Goal: Task Accomplishment & Management: Manage account settings

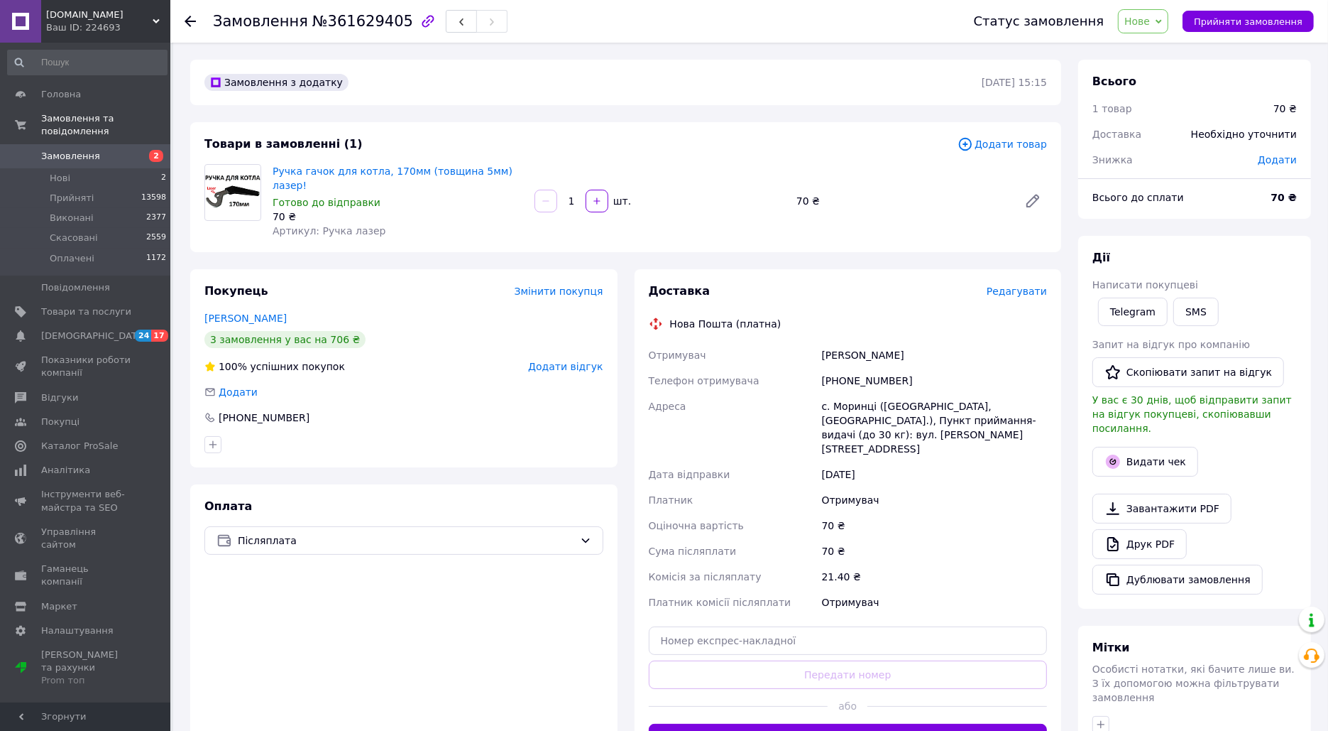
click at [1161, 16] on span "Нове" at bounding box center [1143, 21] width 50 height 24
click at [1154, 91] on li "Скасовано" at bounding box center [1151, 92] width 65 height 21
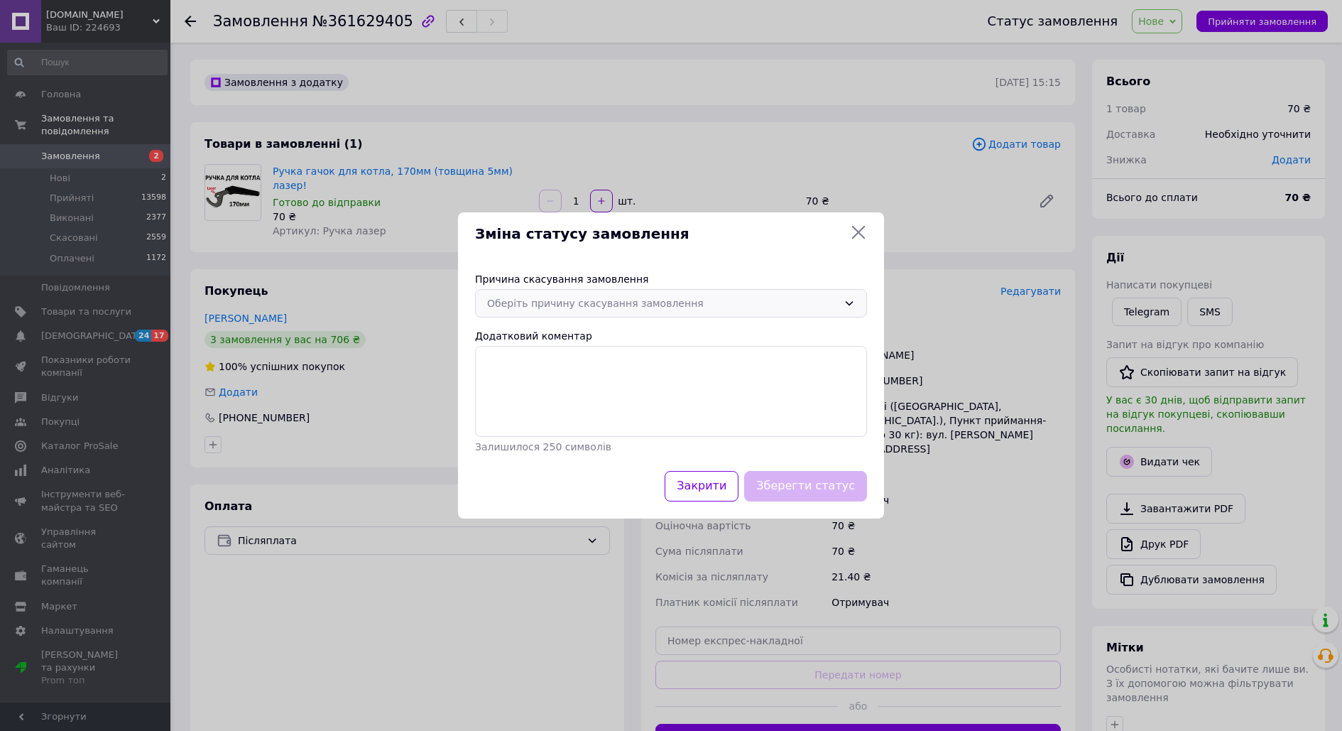
click at [617, 302] on div "Оберіть причину скасування замовлення" at bounding box center [662, 303] width 351 height 16
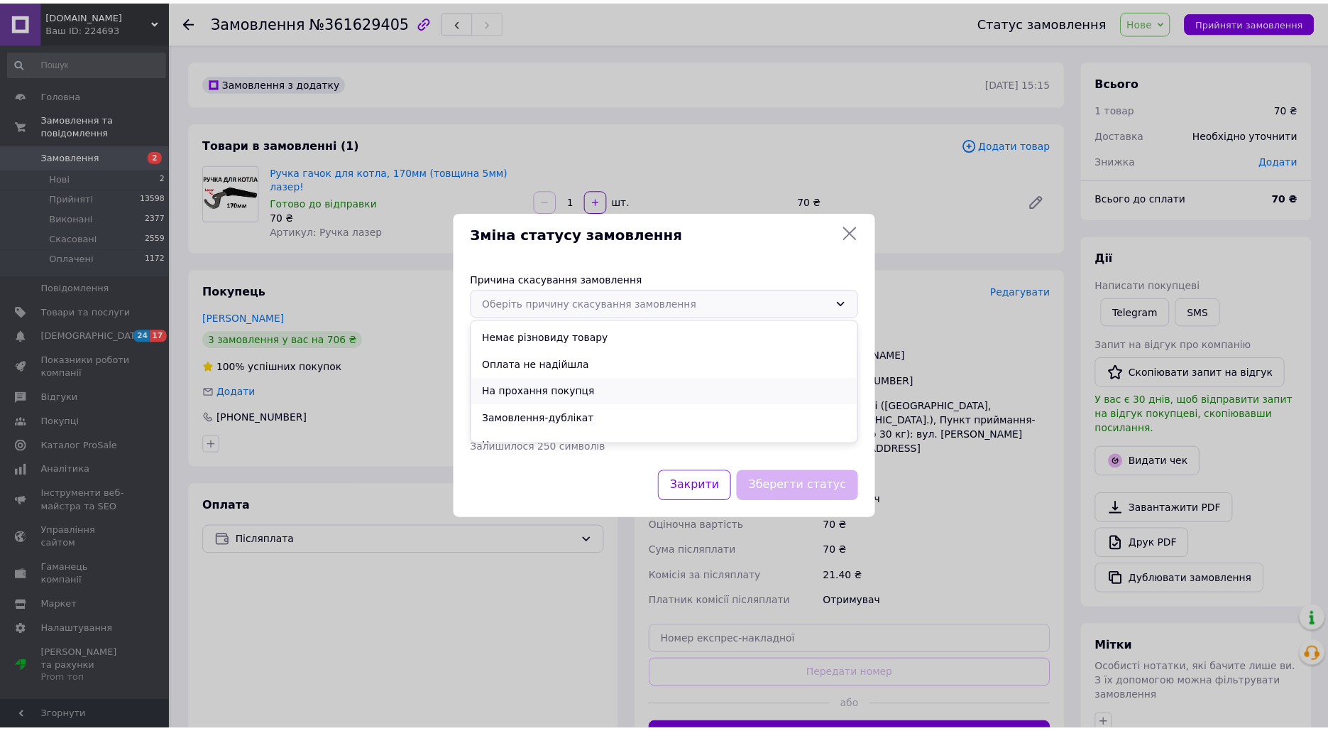
scroll to position [30, 0]
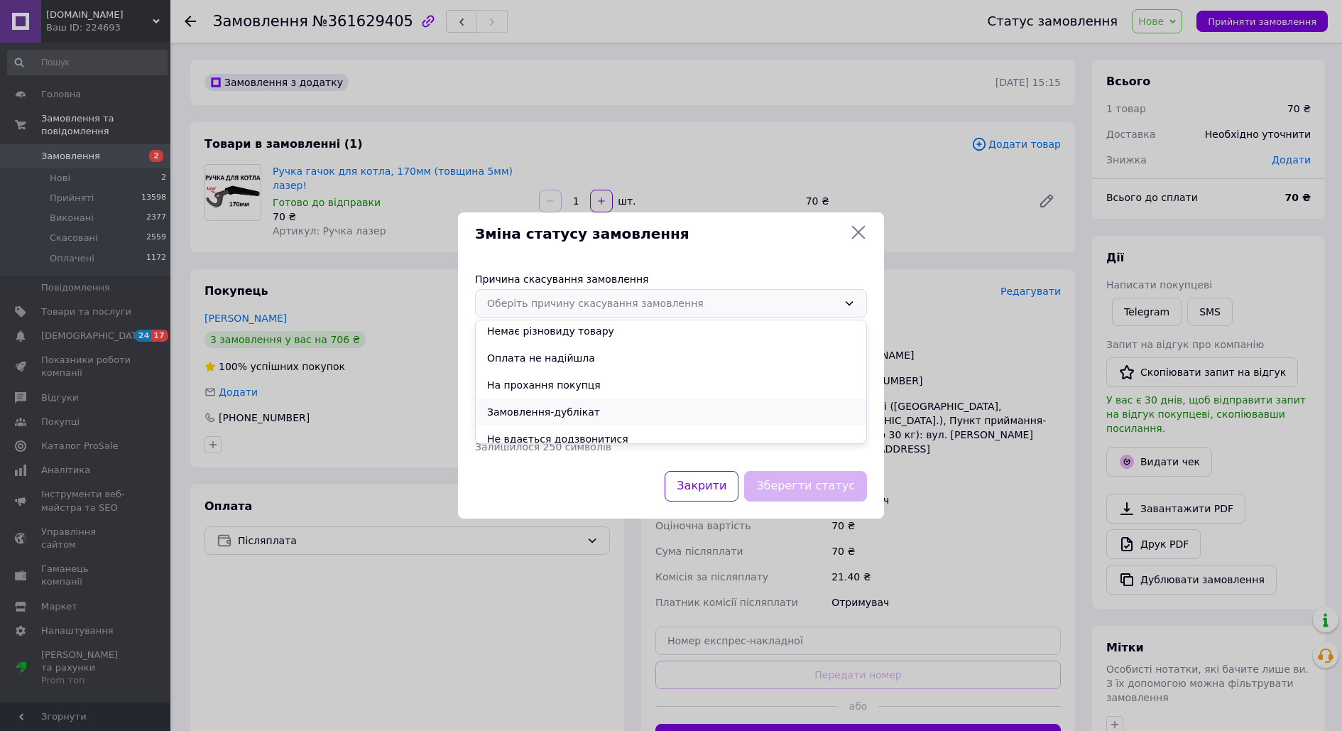
click at [563, 410] on li "Замовлення-дублікат" at bounding box center [671, 411] width 390 height 27
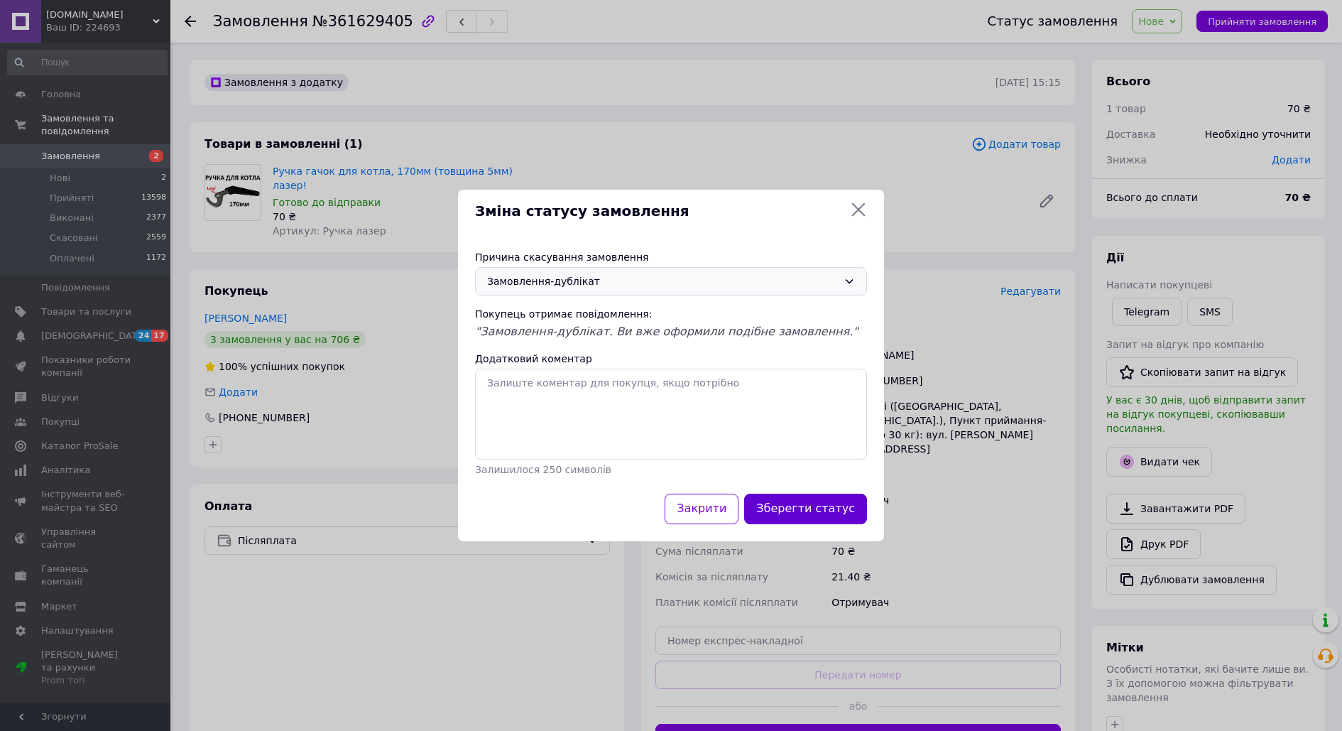
click at [794, 517] on button "Зберегти статус" at bounding box center [805, 508] width 123 height 31
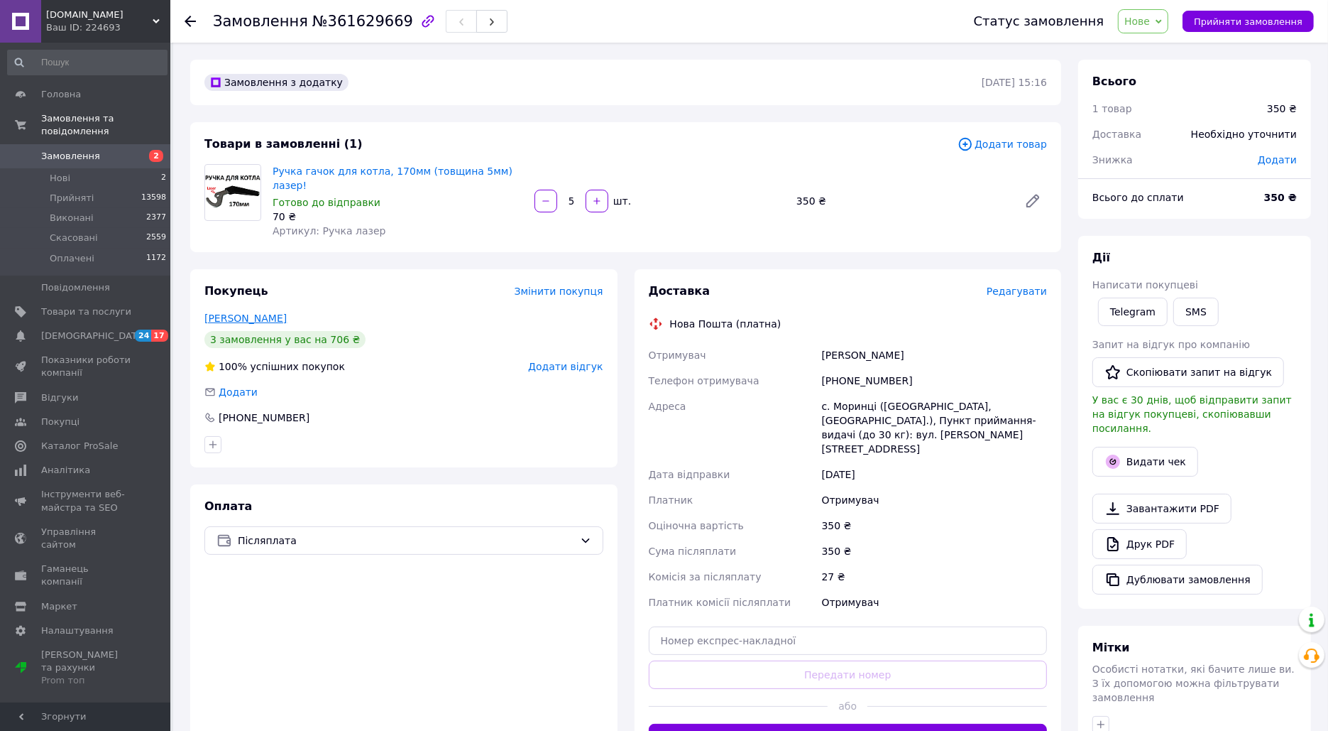
click at [254, 312] on link "[PERSON_NAME]" at bounding box center [245, 317] width 82 height 11
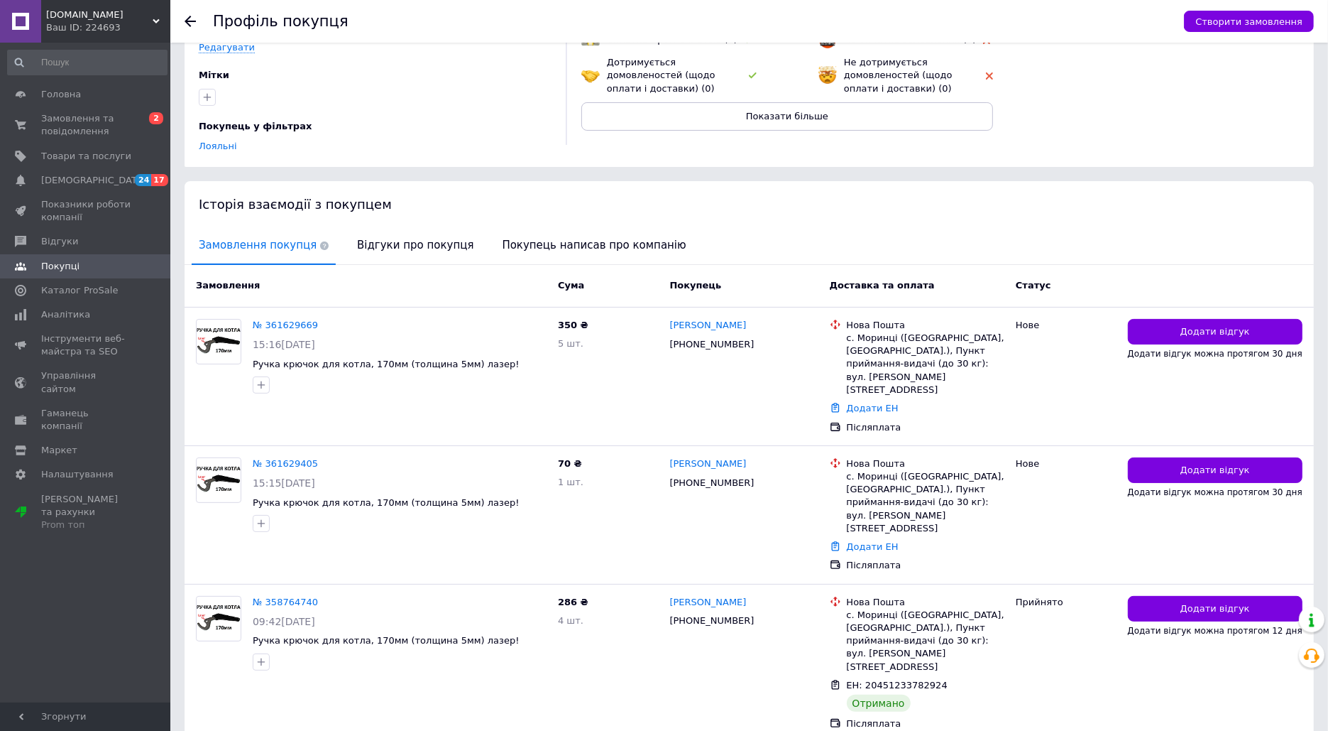
scroll to position [337, 0]
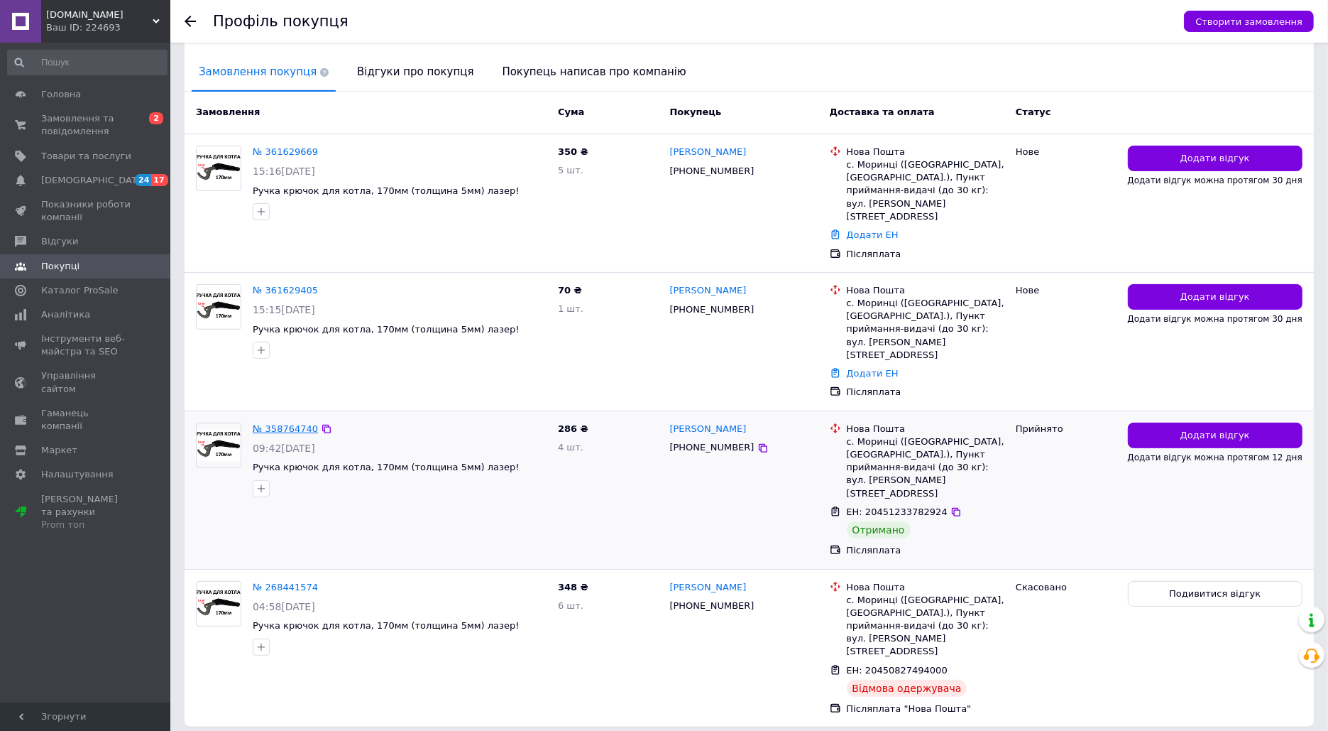
click at [297, 423] on link "№ 358764740" at bounding box center [285, 428] width 65 height 11
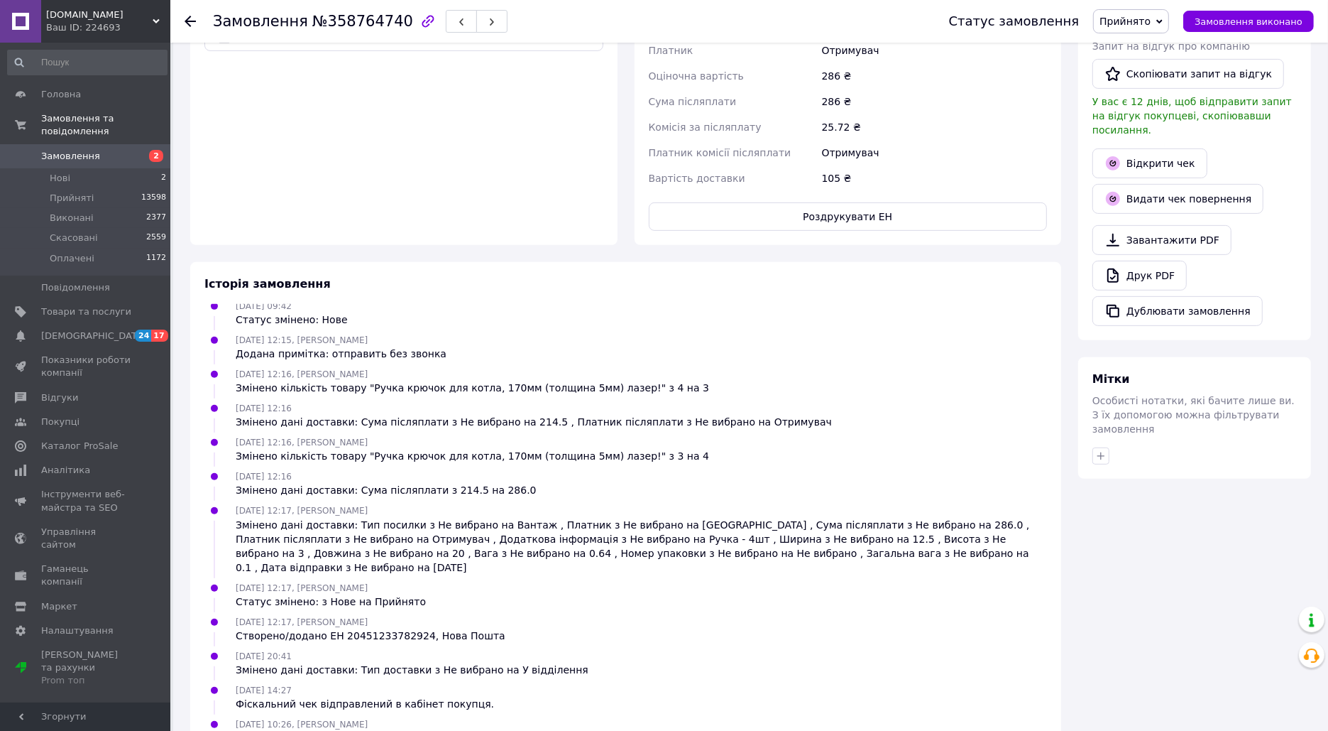
scroll to position [505, 0]
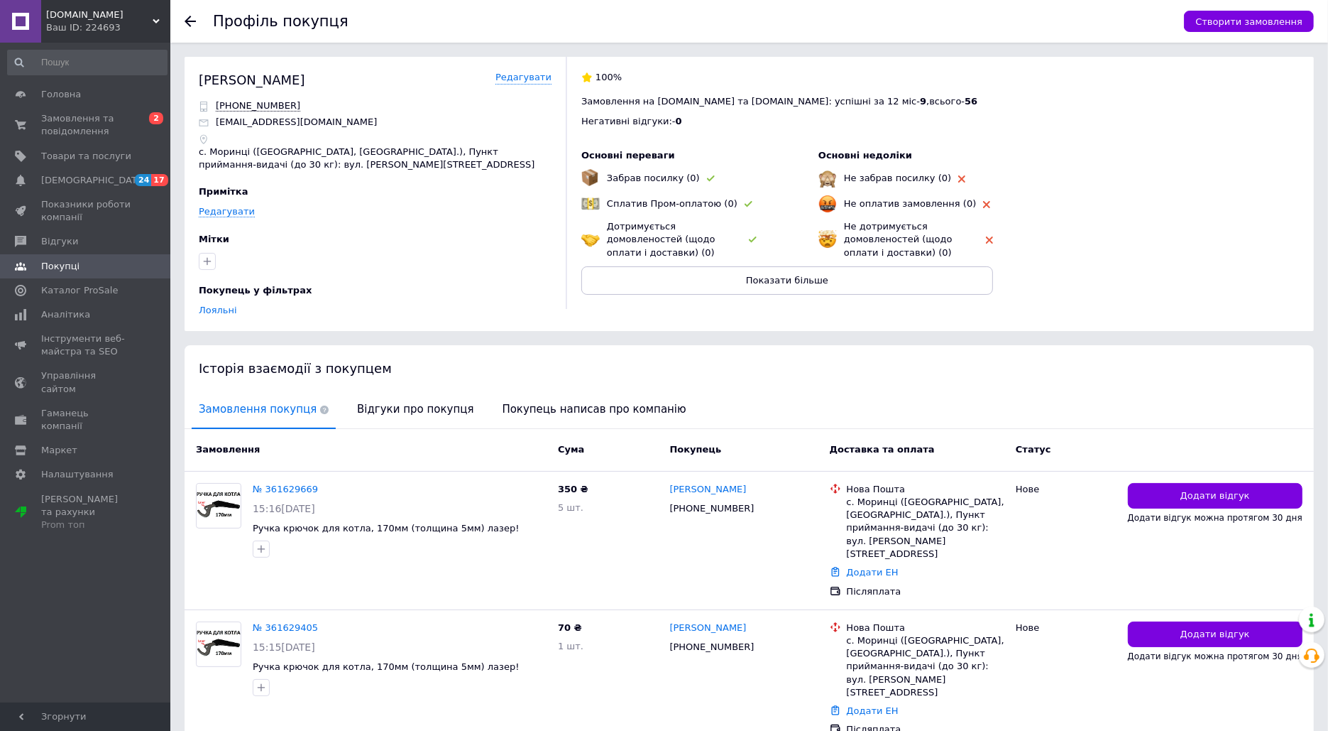
scroll to position [337, 0]
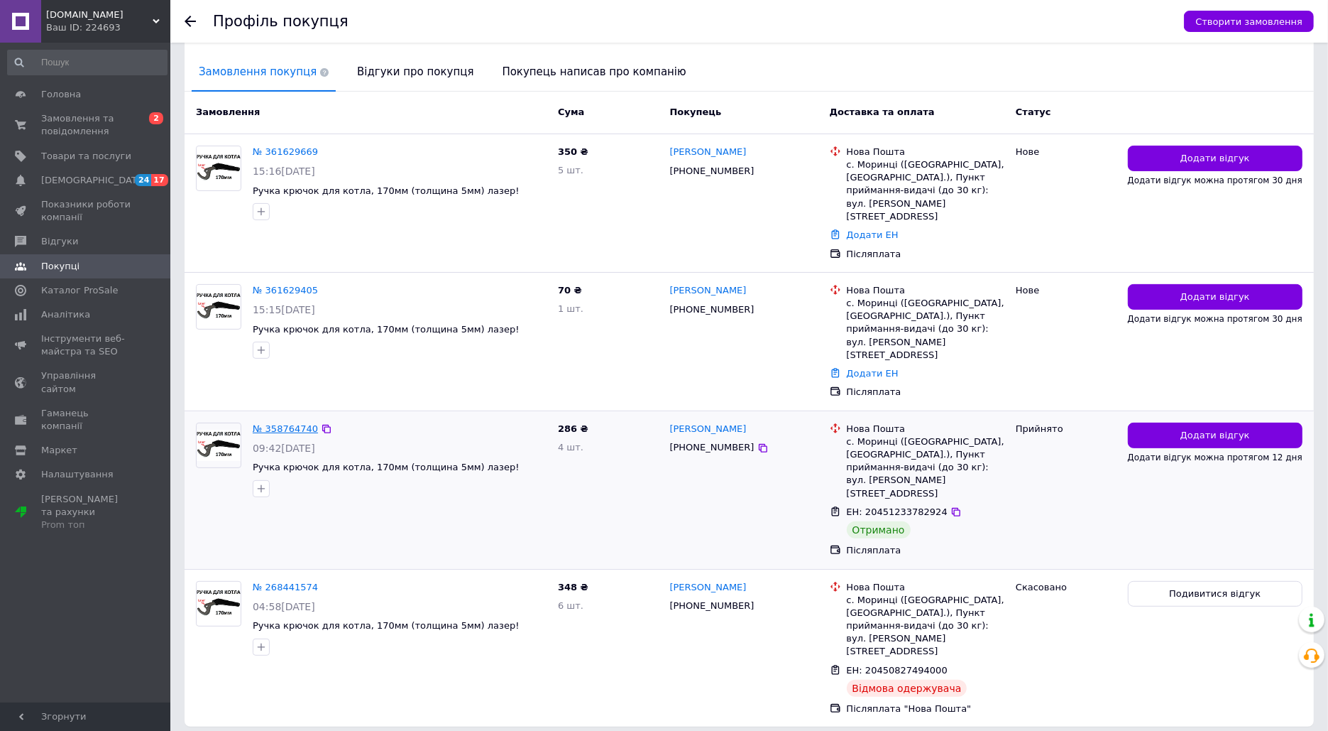
click at [302, 423] on link "№ 358764740" at bounding box center [285, 428] width 65 height 11
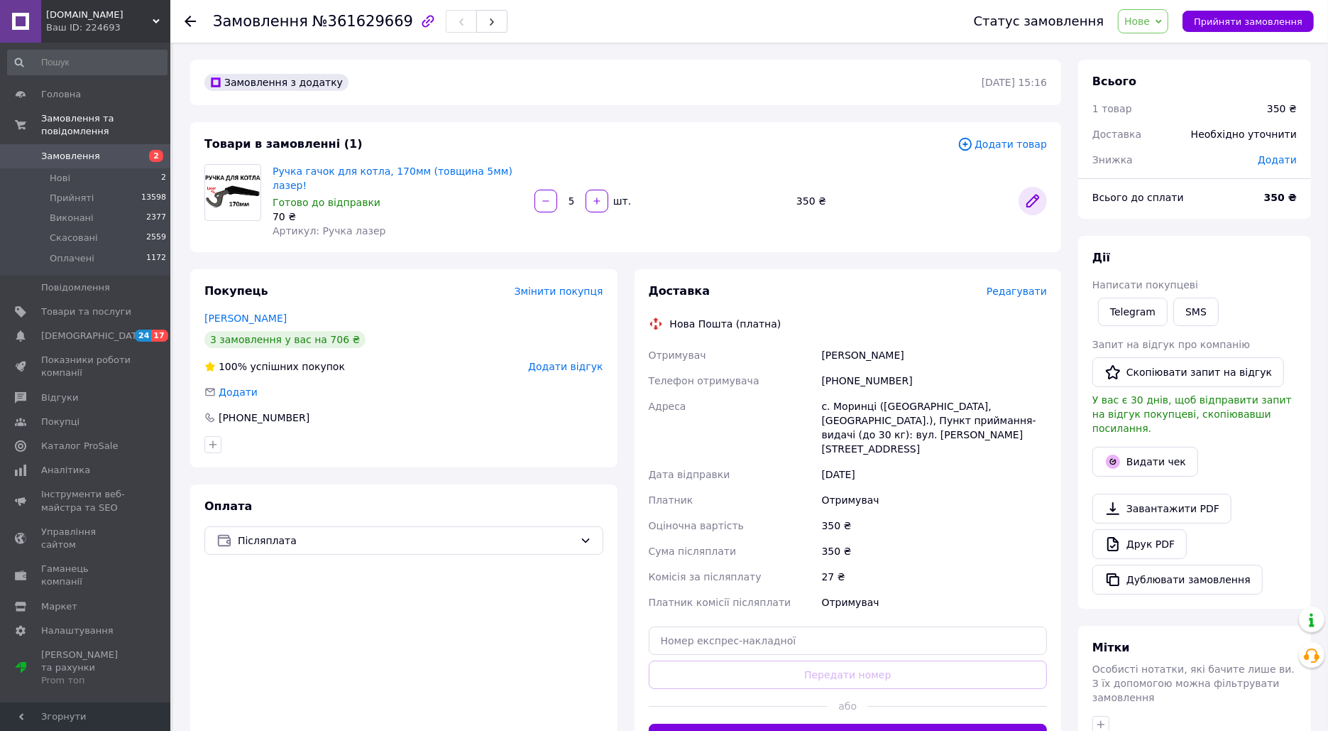
click at [1040, 192] on icon at bounding box center [1032, 200] width 17 height 17
click at [540, 190] on button "button" at bounding box center [546, 201] width 23 height 23
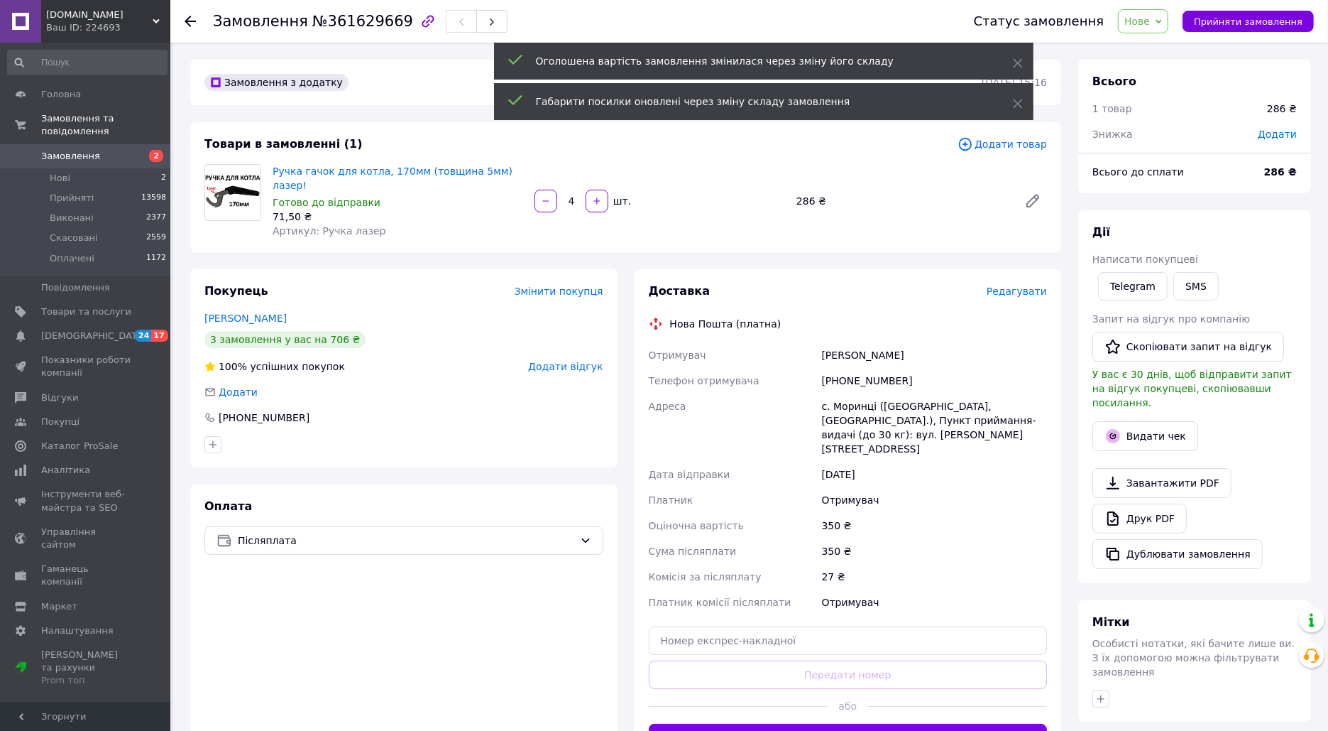
click at [600, 197] on icon "button" at bounding box center [597, 201] width 10 height 10
type input "5"
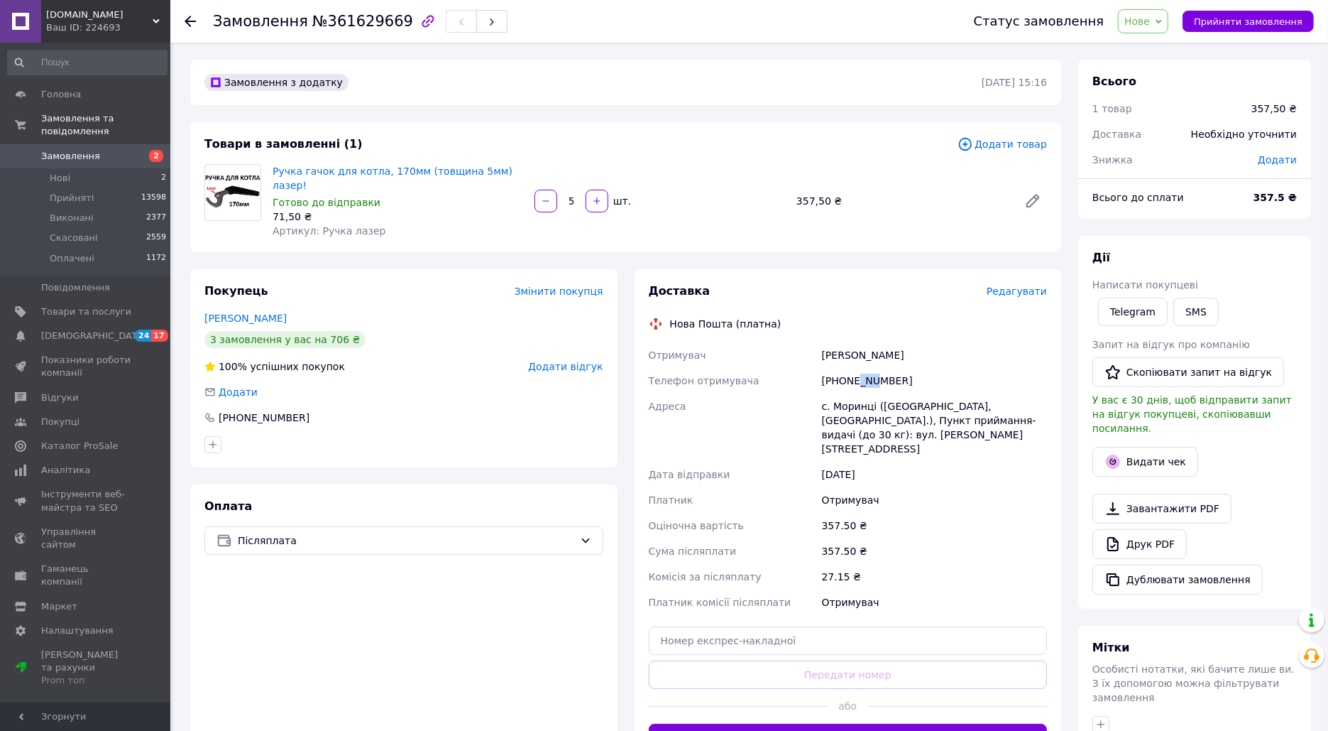
drag, startPoint x: 859, startPoint y: 366, endPoint x: 874, endPoint y: 366, distance: 14.9
click at [874, 368] on div "[PHONE_NUMBER]" at bounding box center [934, 381] width 231 height 26
click at [335, 225] on span "Артикул: Ручка лазер" at bounding box center [330, 230] width 114 height 11
copy span "Ручка"
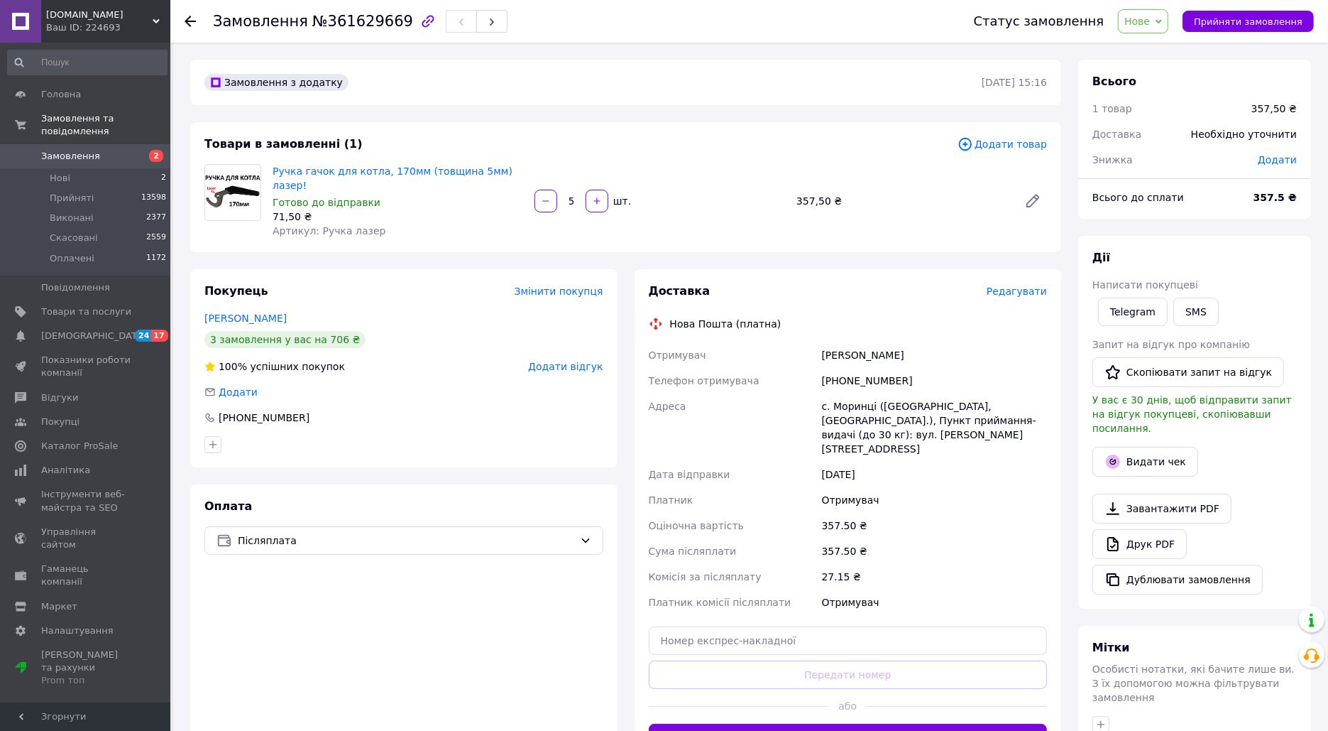
click at [603, 226] on div "Товари в замовленні (1) Додати товар Ручка гачок для котла, 170мм (товщина 5мм)…" at bounding box center [625, 187] width 871 height 130
click at [1015, 285] on span "Редагувати" at bounding box center [1017, 290] width 60 height 11
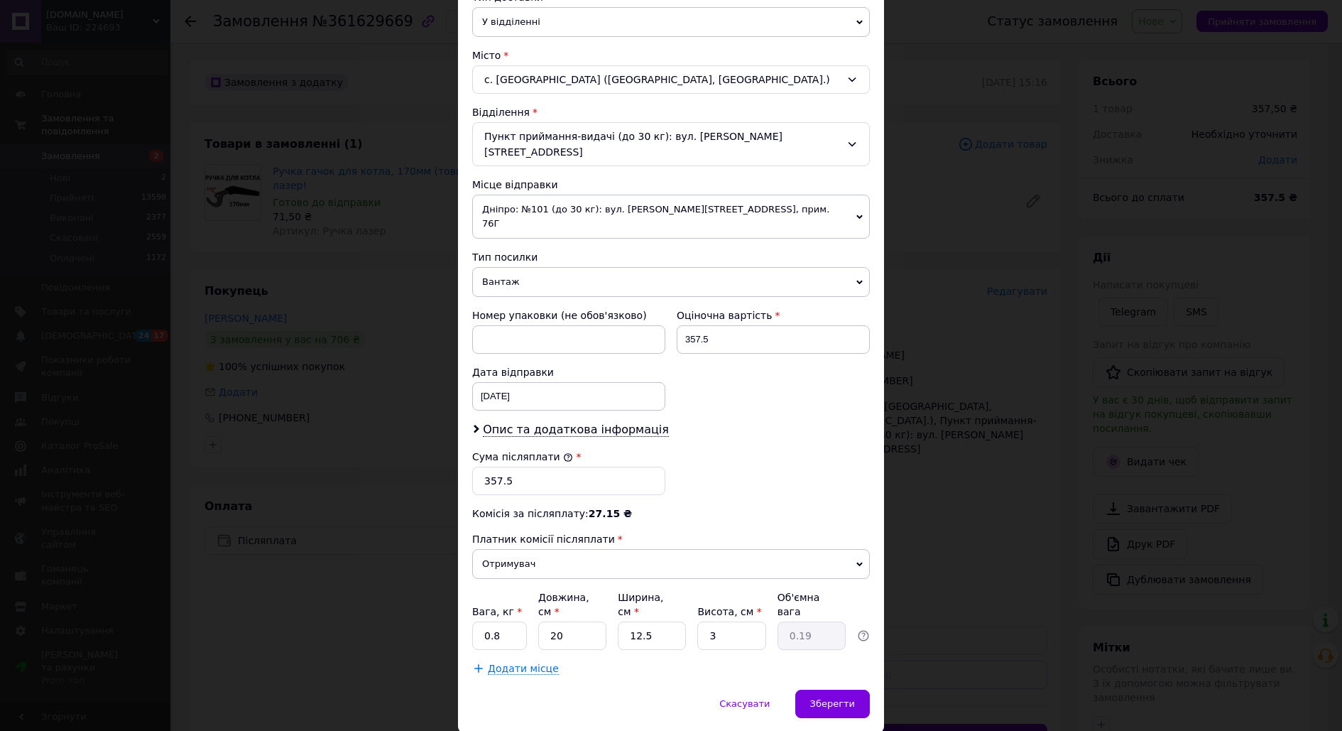
scroll to position [359, 0]
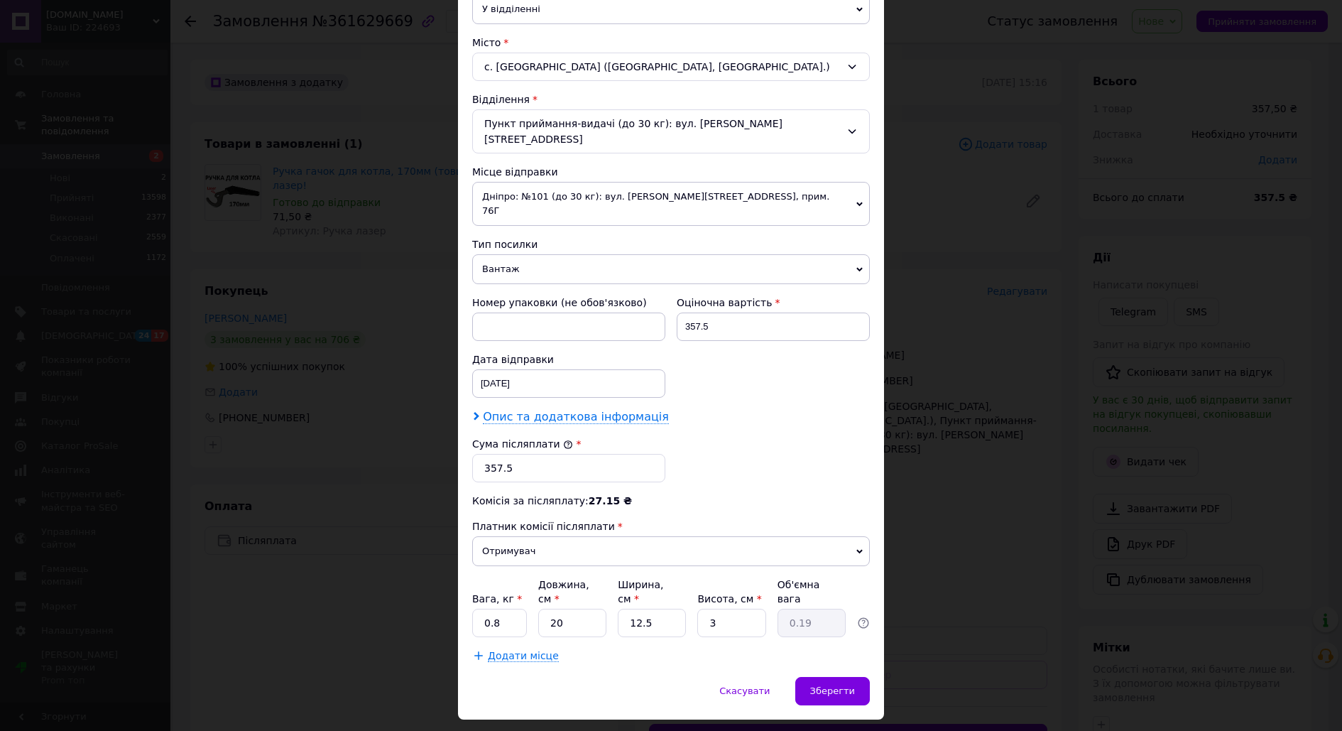
click at [598, 410] on span "Опис та додаткова інформація" at bounding box center [576, 417] width 186 height 14
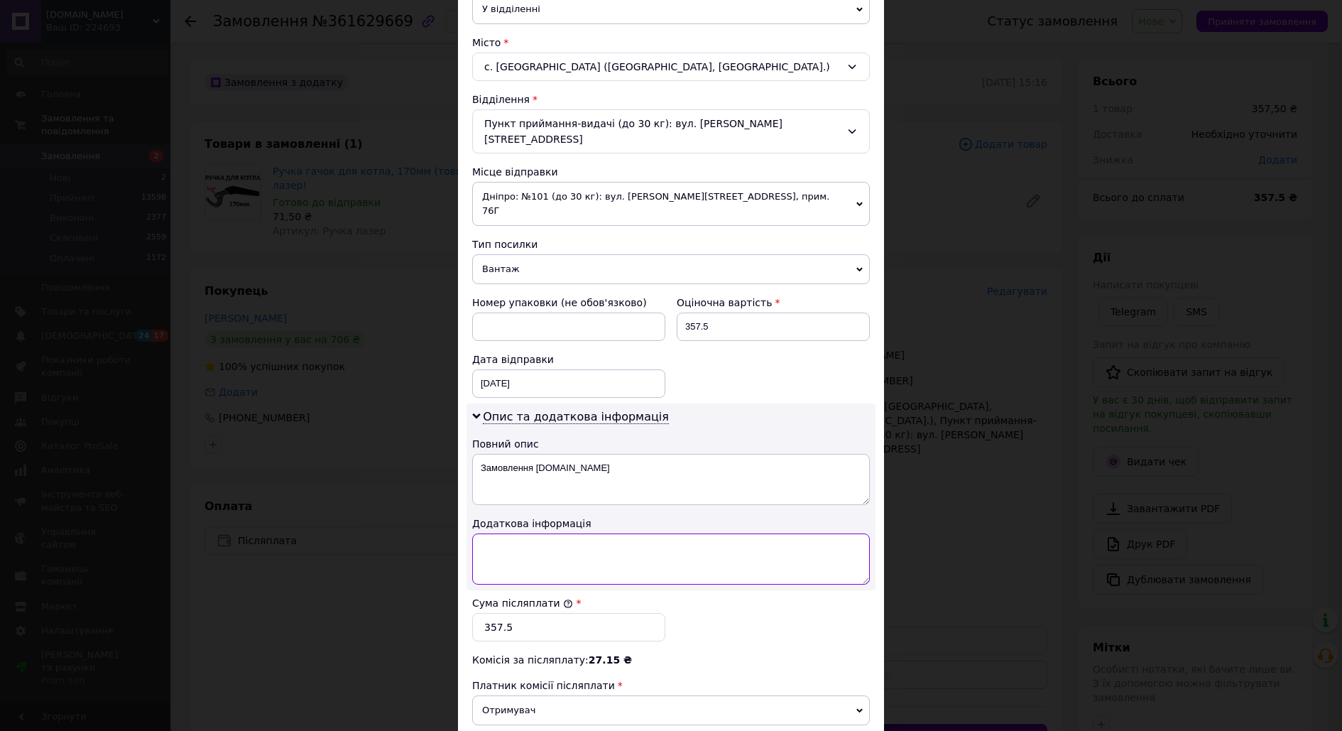
click at [554, 533] on textarea at bounding box center [671, 558] width 398 height 51
paste textarea "Ручка"
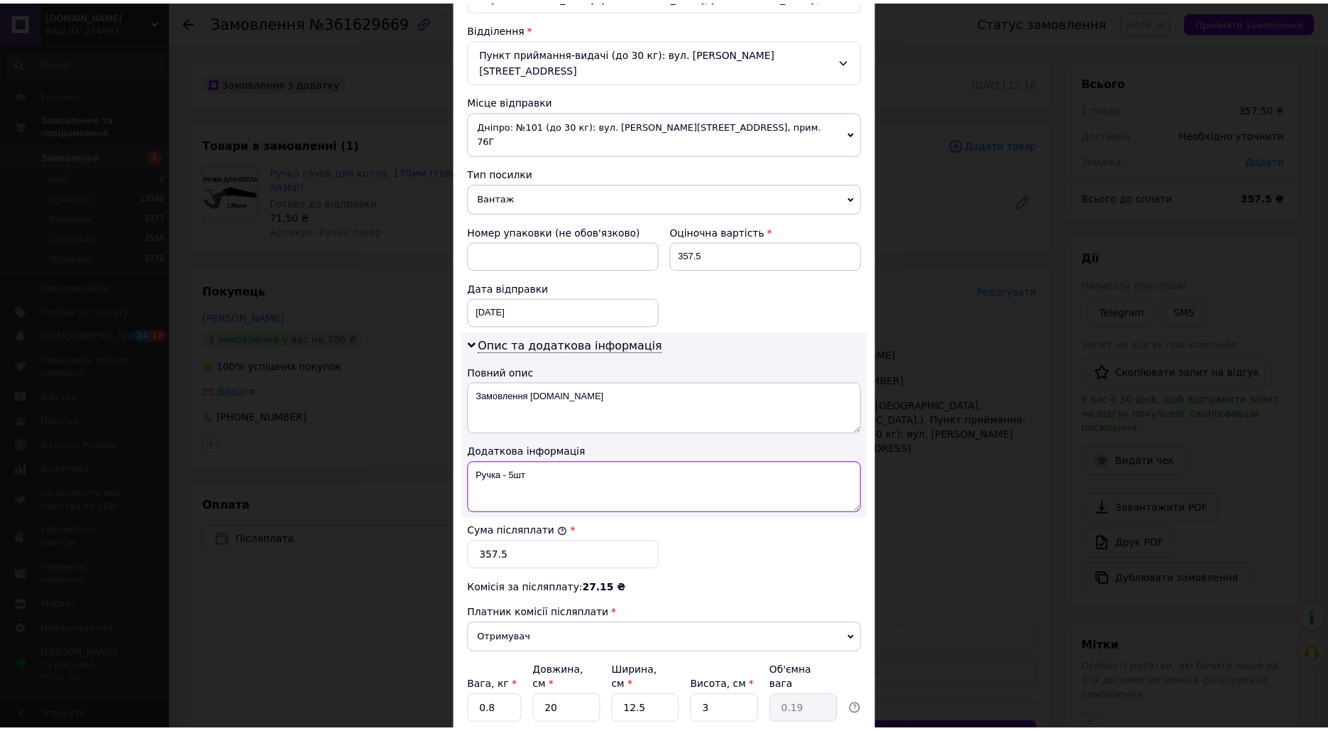
scroll to position [517, 0]
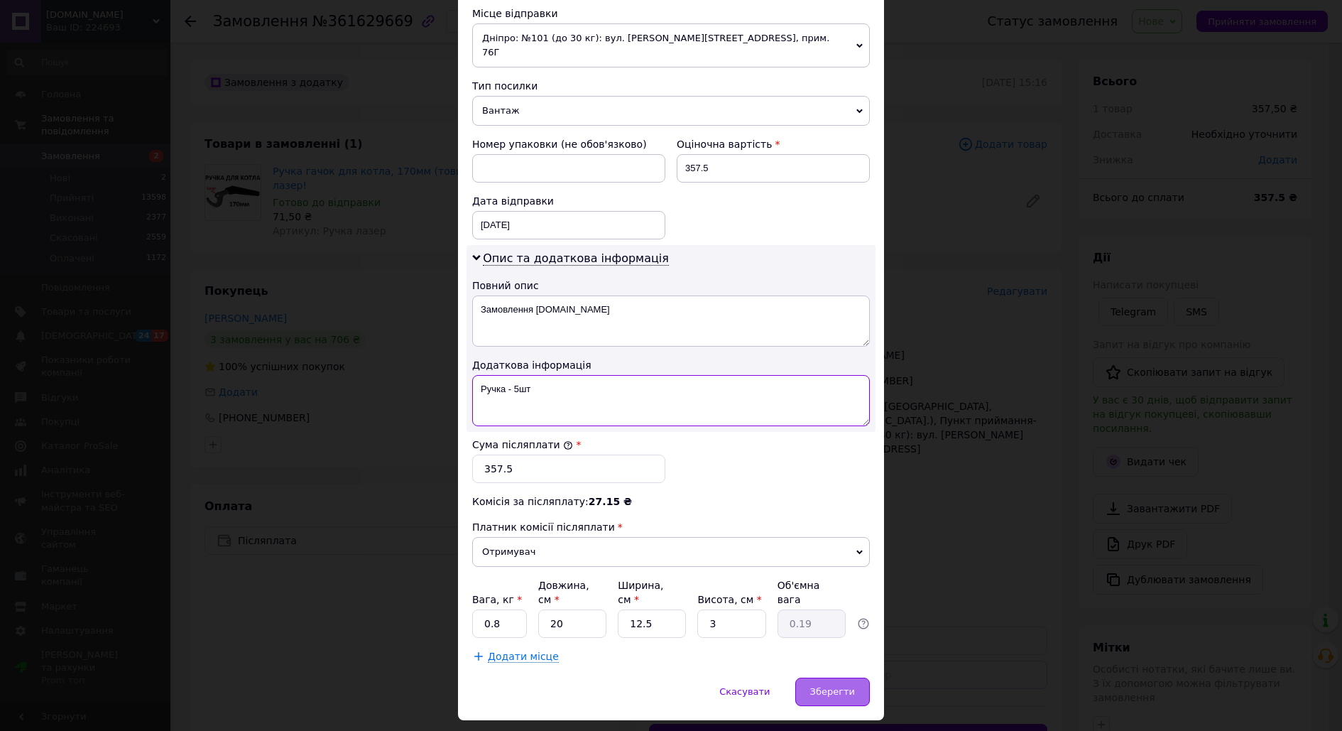
type textarea "Ручка - 5шт"
click at [835, 686] on span "Зберегти" at bounding box center [832, 691] width 45 height 11
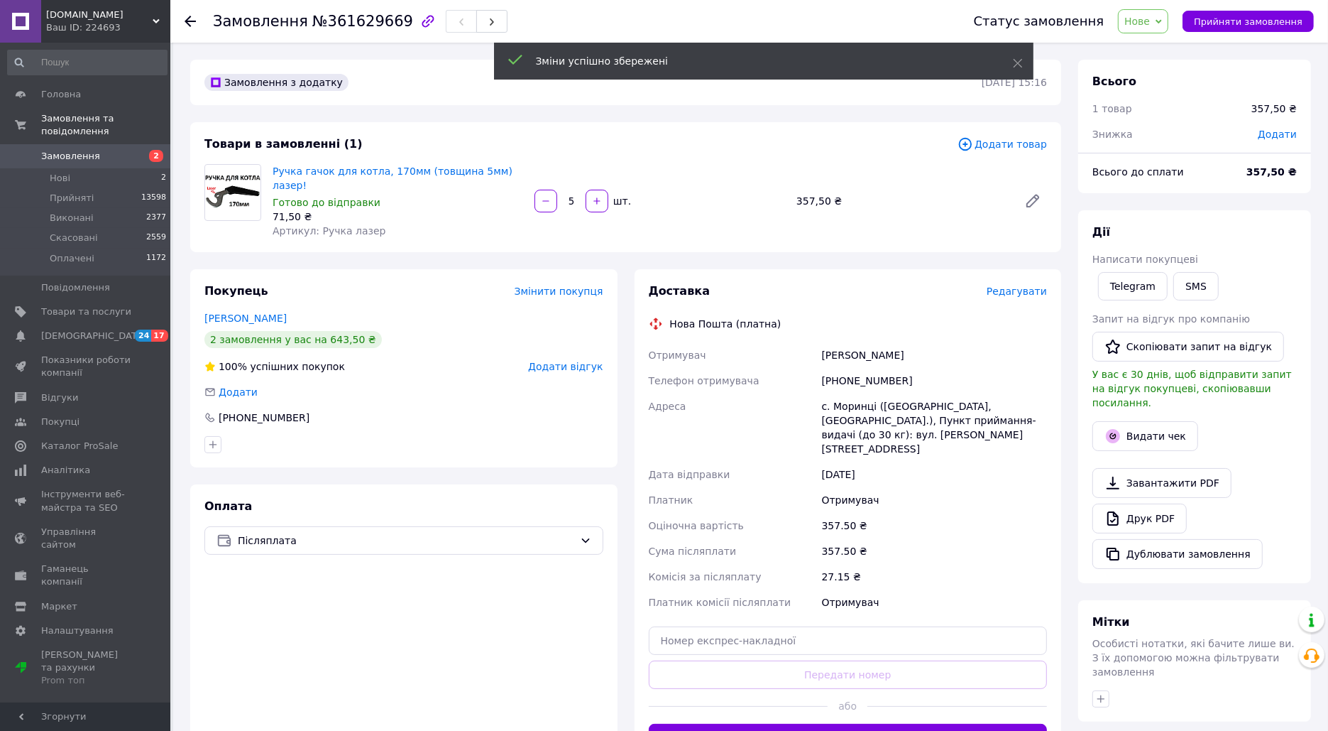
click at [1242, 2] on div "Статус замовлення Нове Прийнято Виконано Скасовано Оплачено Прийняти замовлення" at bounding box center [1130, 21] width 368 height 43
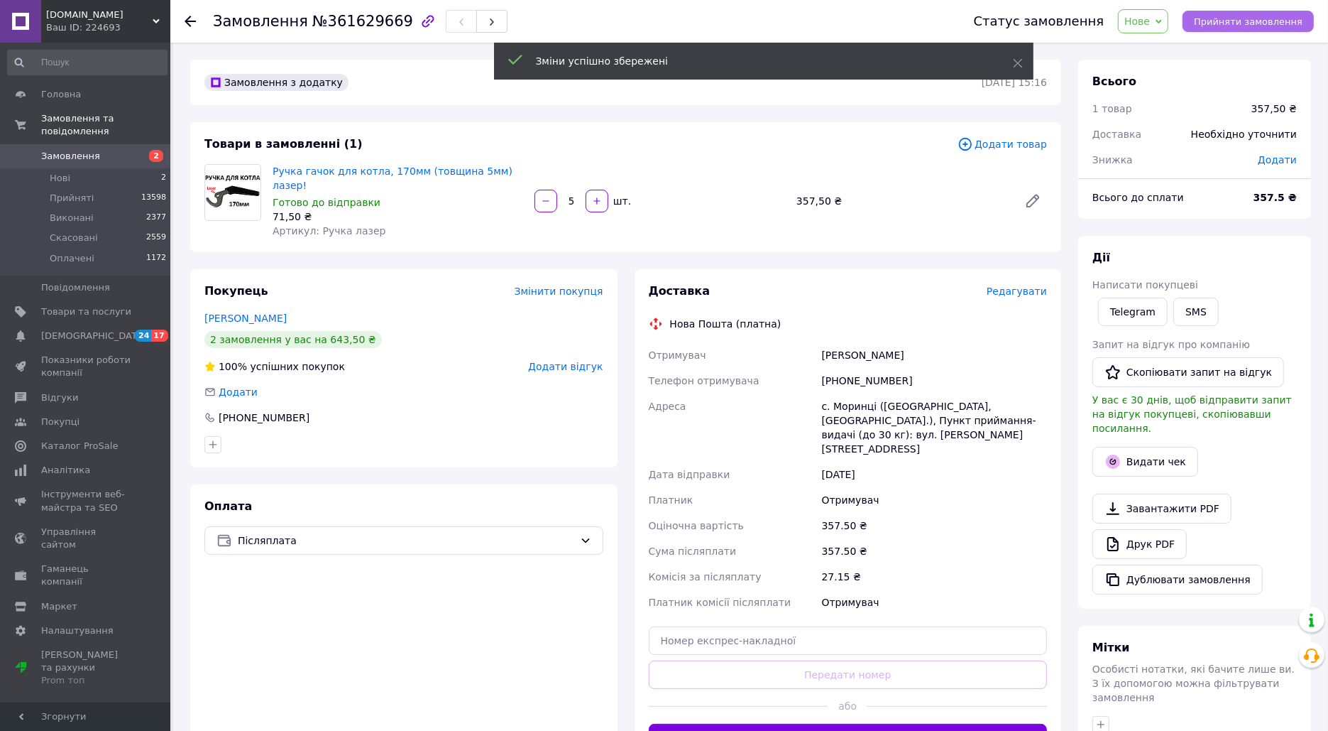
click at [1231, 15] on button "Прийняти замовлення" at bounding box center [1248, 21] width 131 height 21
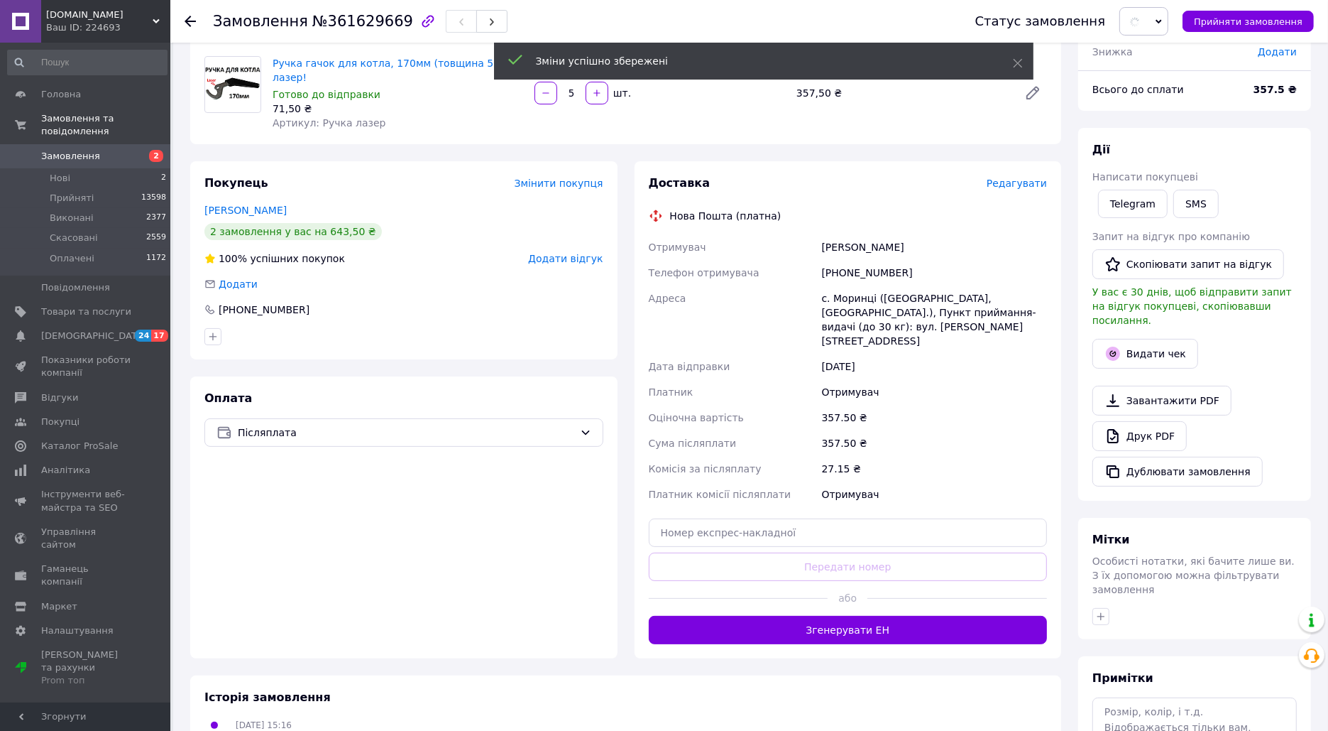
scroll to position [138, 0]
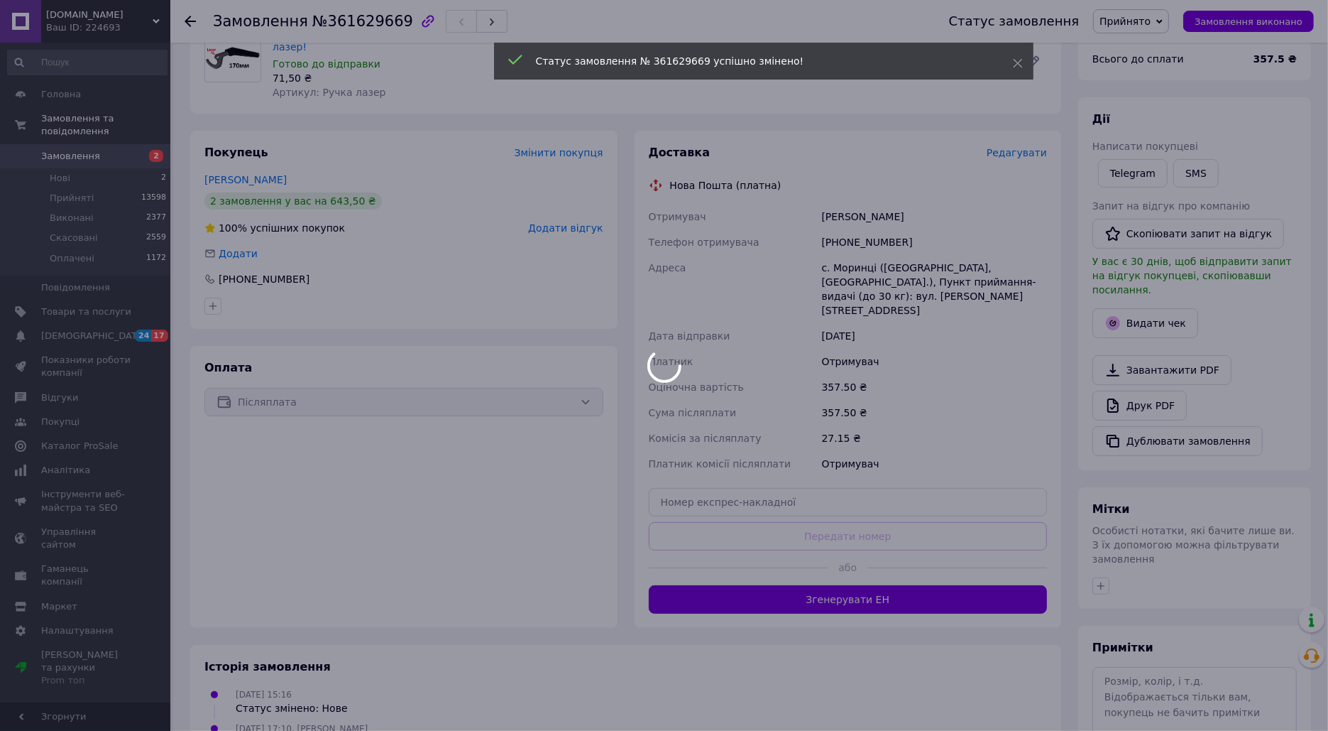
click at [1154, 686] on div at bounding box center [664, 365] width 1328 height 731
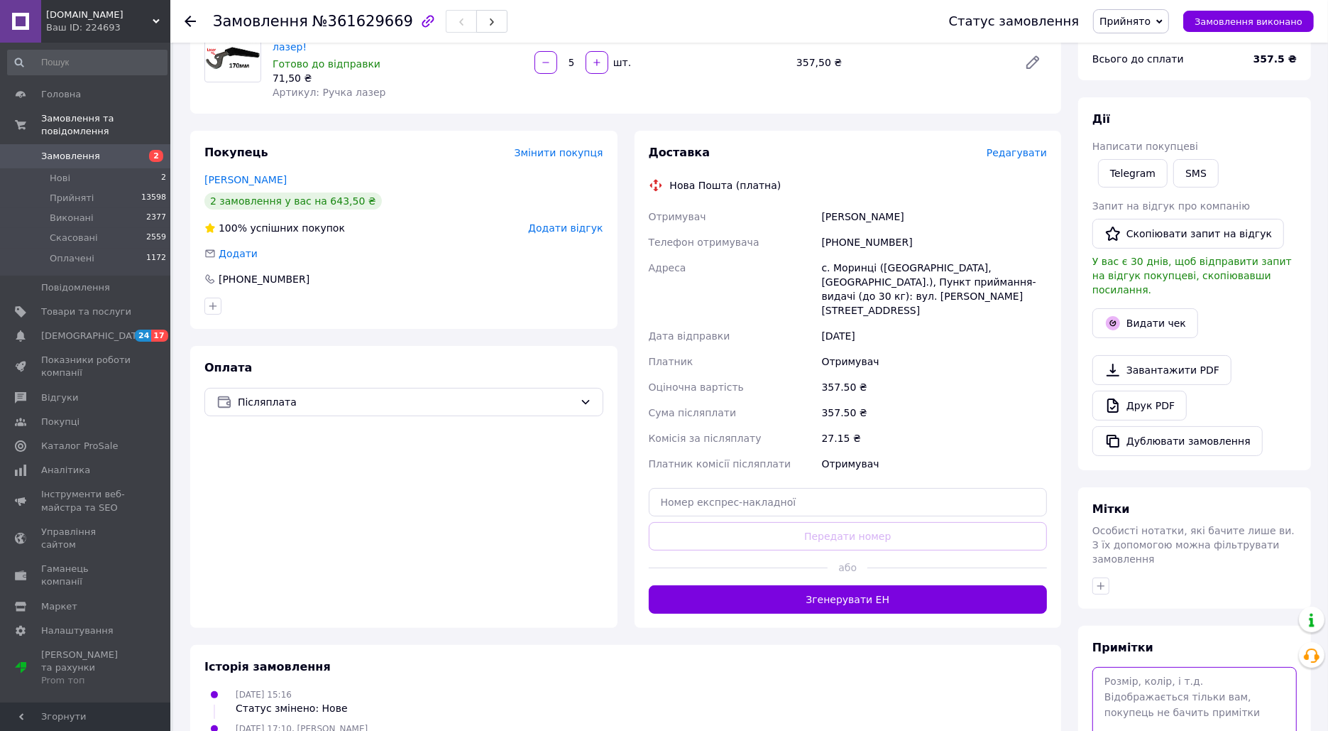
click at [1154, 685] on textarea at bounding box center [1195, 704] width 204 height 75
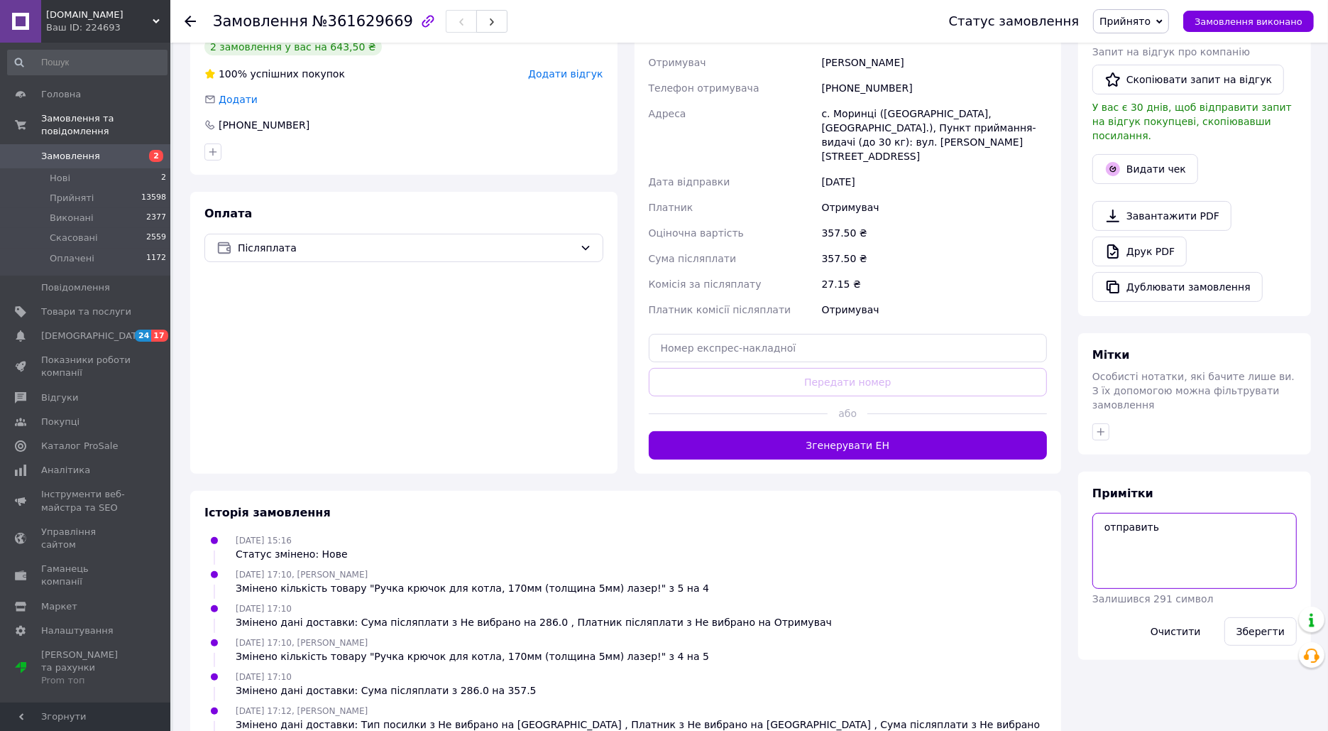
scroll to position [309, 0]
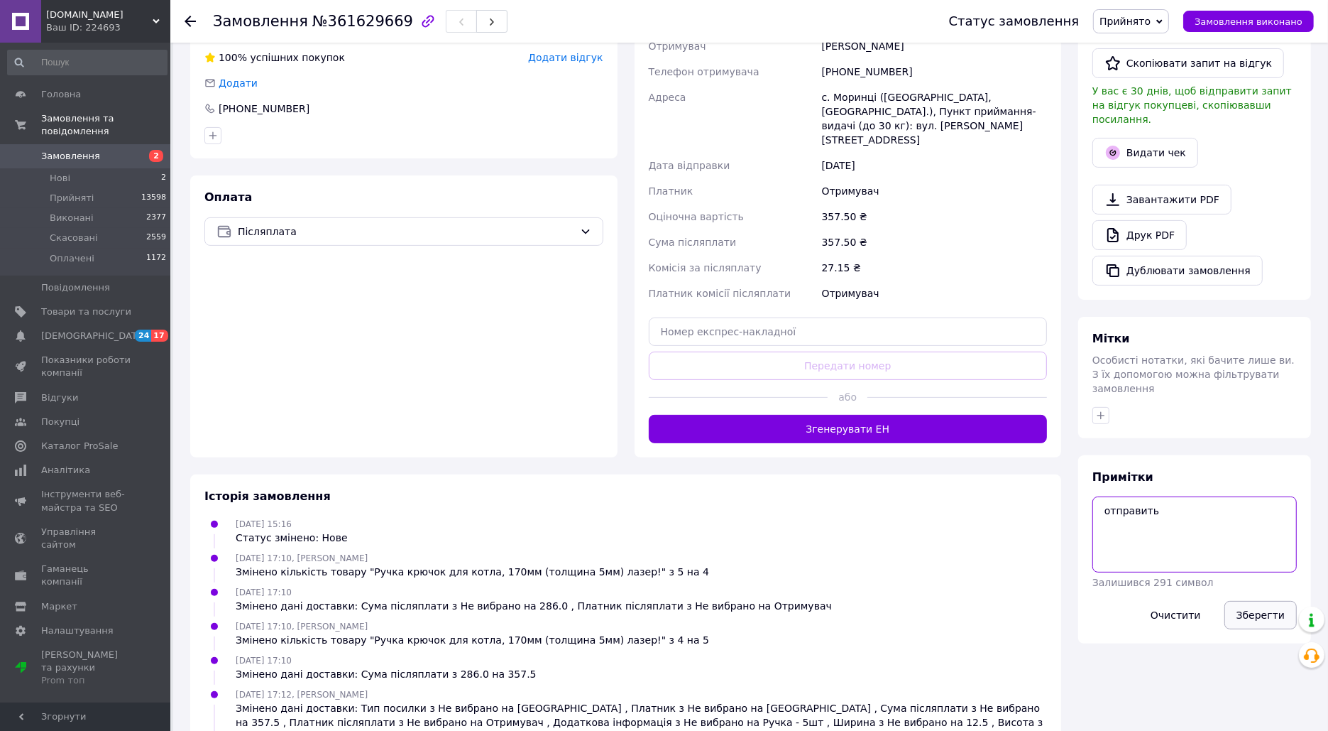
type textarea "отправить"
click at [1259, 601] on button "Зберегти" at bounding box center [1261, 615] width 72 height 28
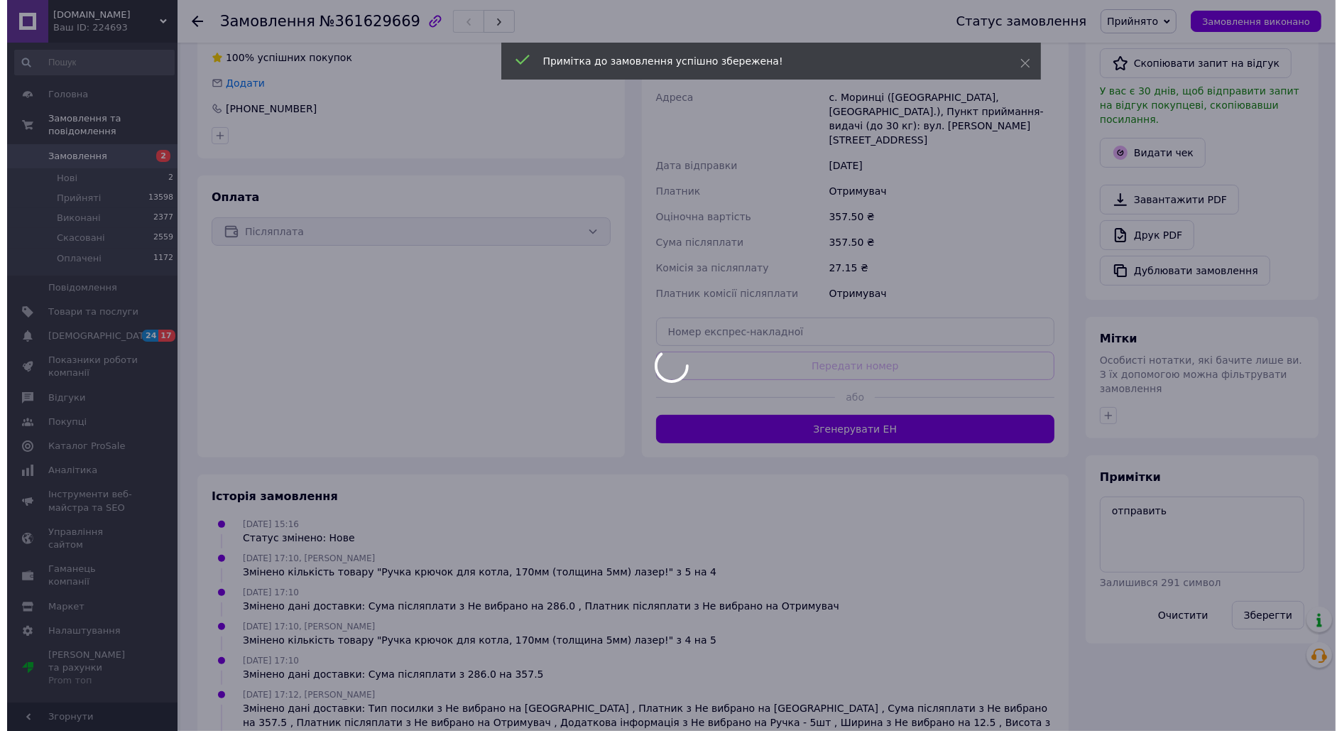
scroll to position [0, 0]
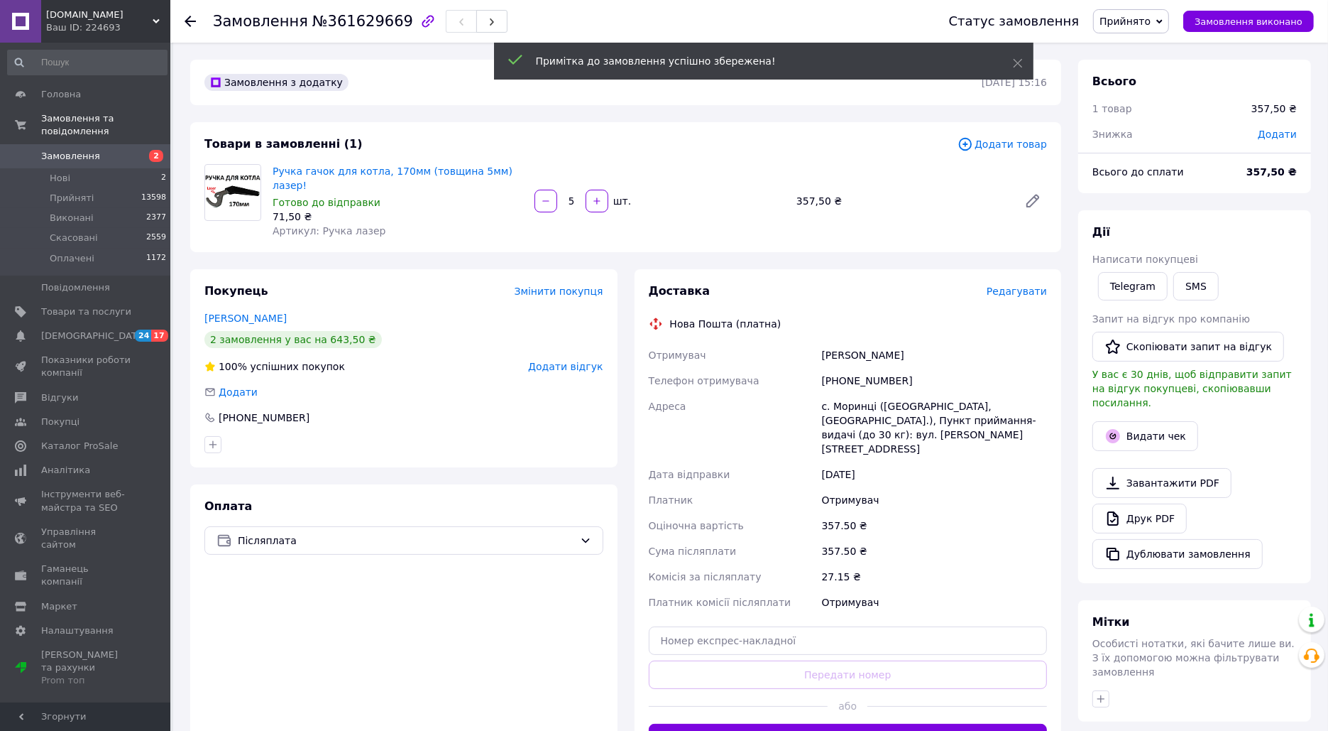
click at [1012, 285] on span "Редагувати" at bounding box center [1017, 290] width 60 height 11
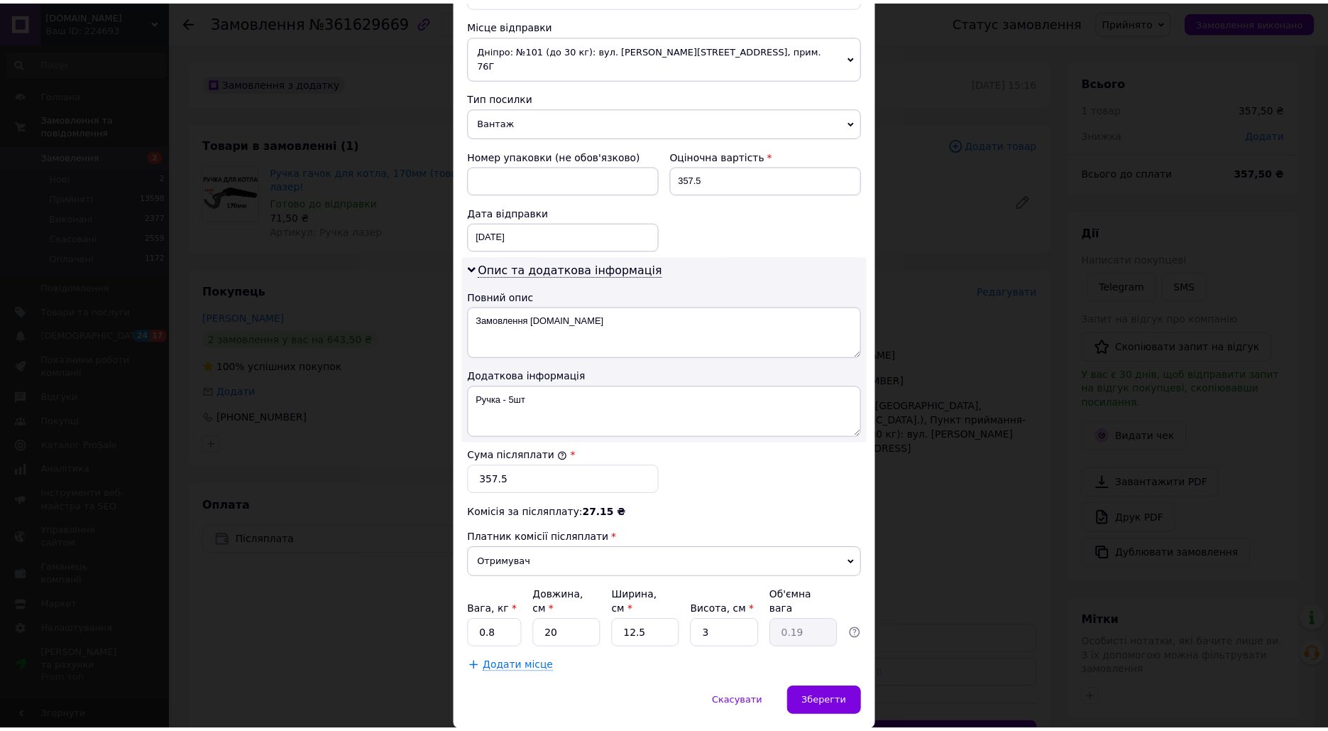
scroll to position [517, 0]
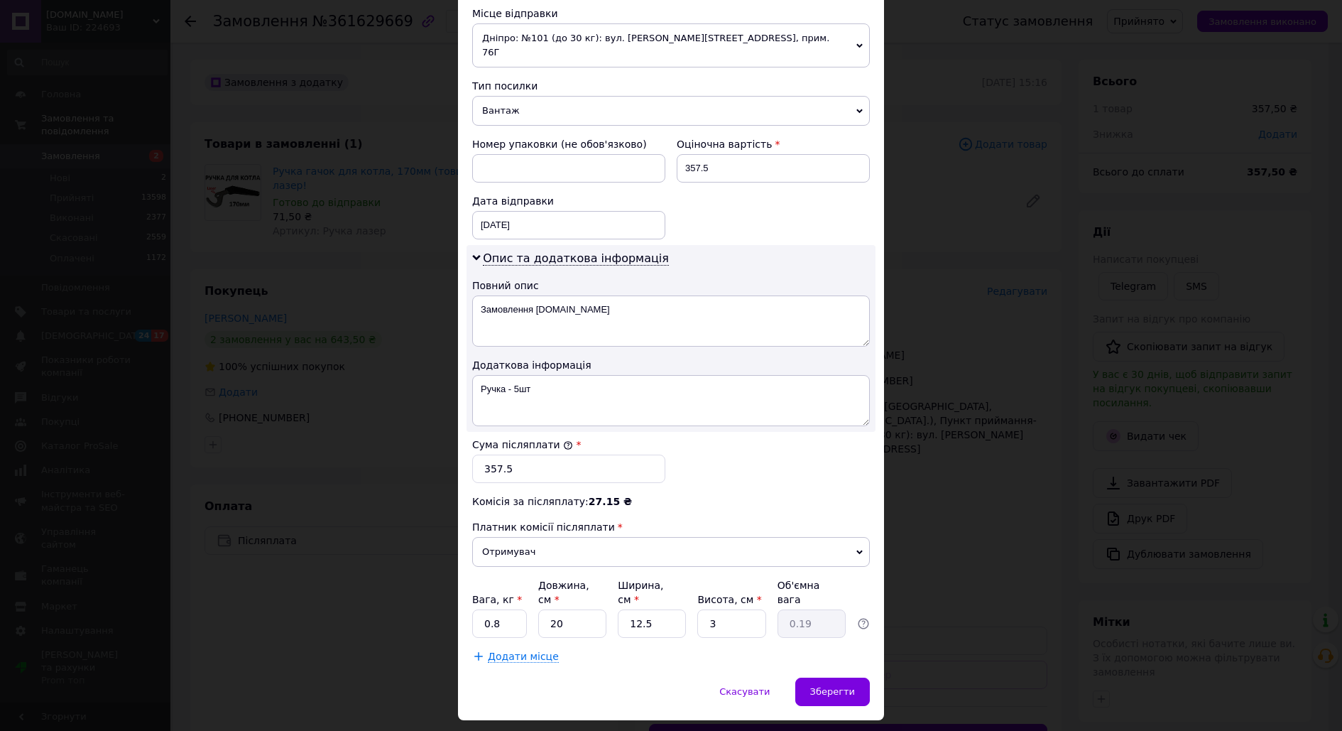
click at [956, 407] on div "× Редагування доставки Спосіб доставки Нова Пошта (платна) Платник Отримувач Ві…" at bounding box center [671, 365] width 1342 height 731
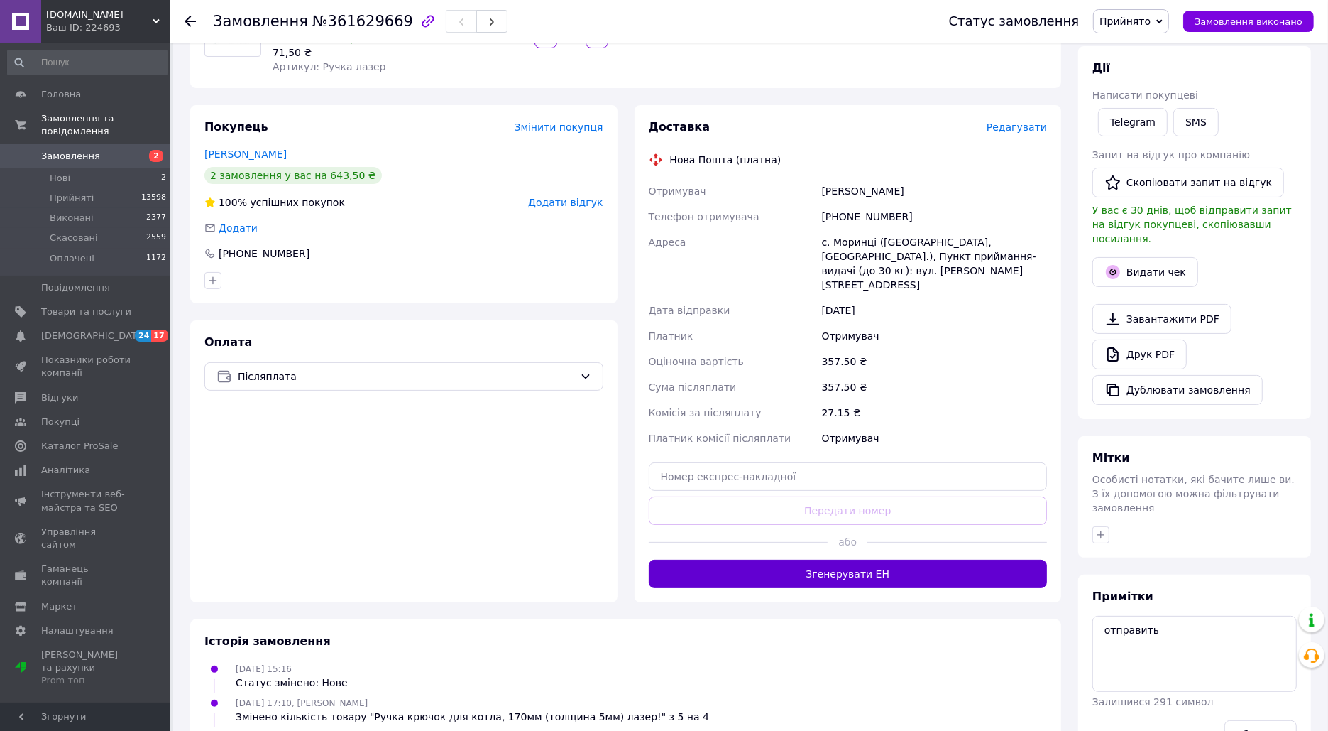
scroll to position [171, 0]
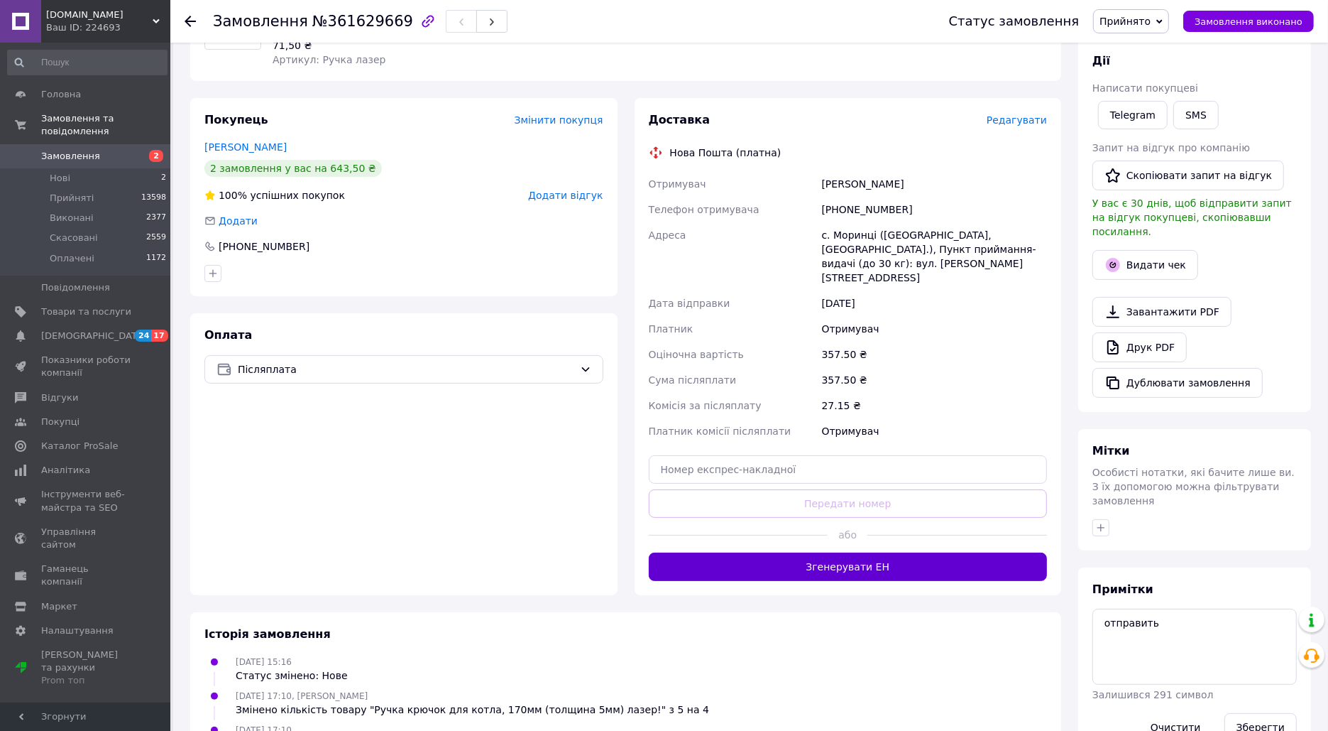
click at [816, 552] on button "Згенерувати ЕН" at bounding box center [848, 566] width 399 height 28
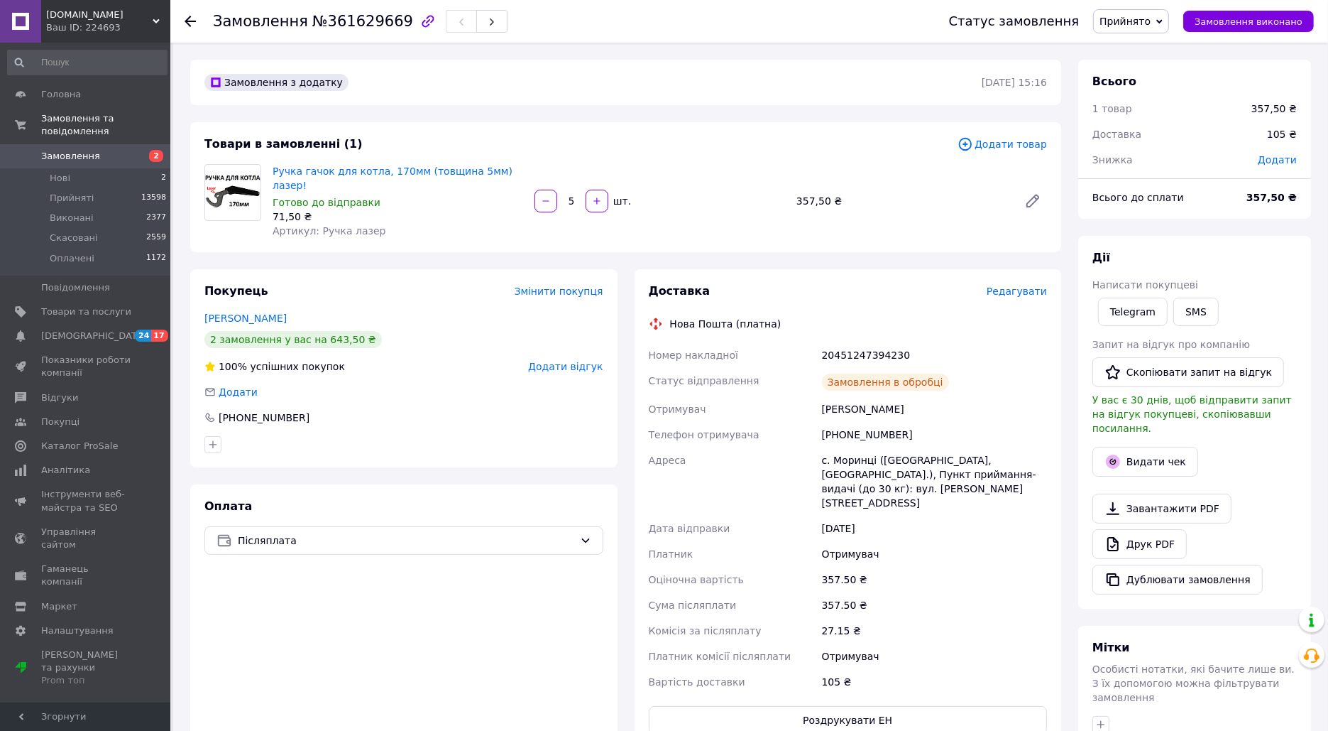
click at [843, 422] on div "[PHONE_NUMBER]" at bounding box center [934, 435] width 231 height 26
copy div "[PHONE_NUMBER]"
click at [364, 18] on span "№361629669" at bounding box center [362, 21] width 101 height 17
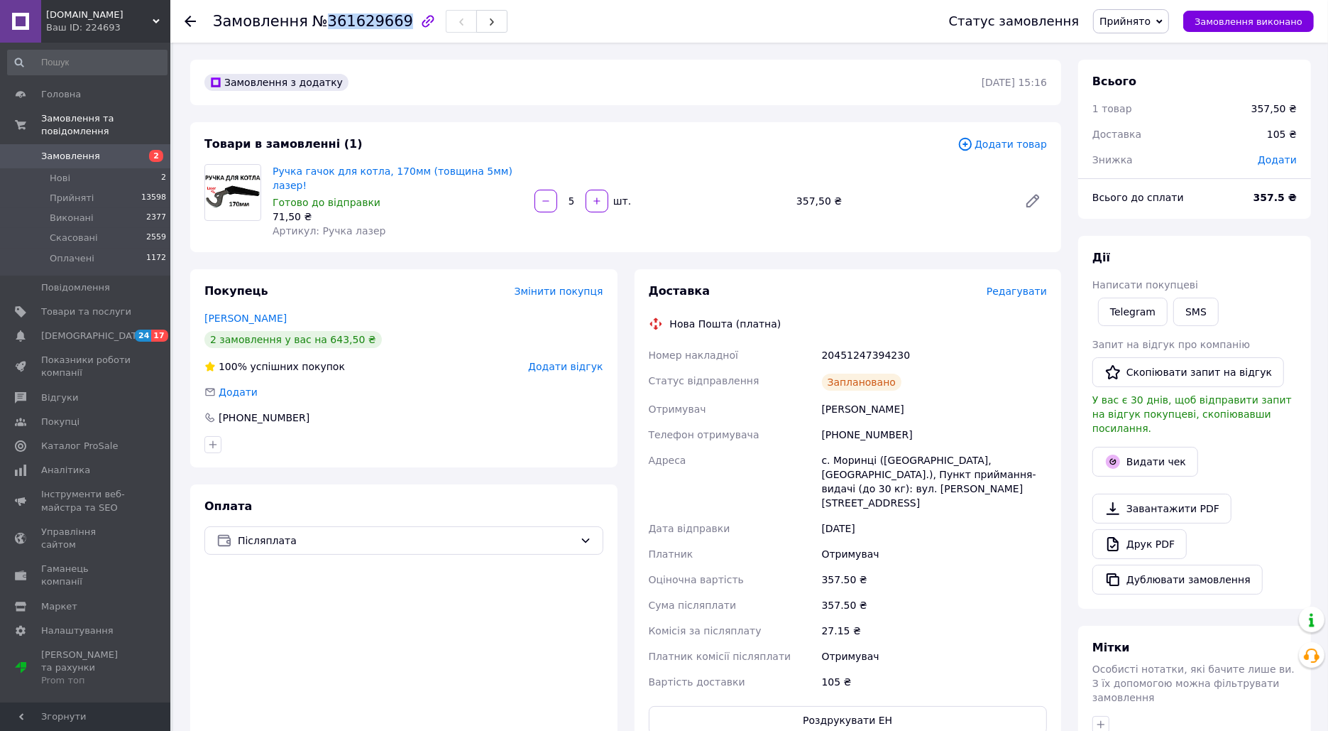
click at [364, 18] on span "№361629669" at bounding box center [362, 21] width 101 height 17
copy span "361629669"
click at [851, 344] on div "20451247394230" at bounding box center [934, 355] width 231 height 26
copy div "20451247394230"
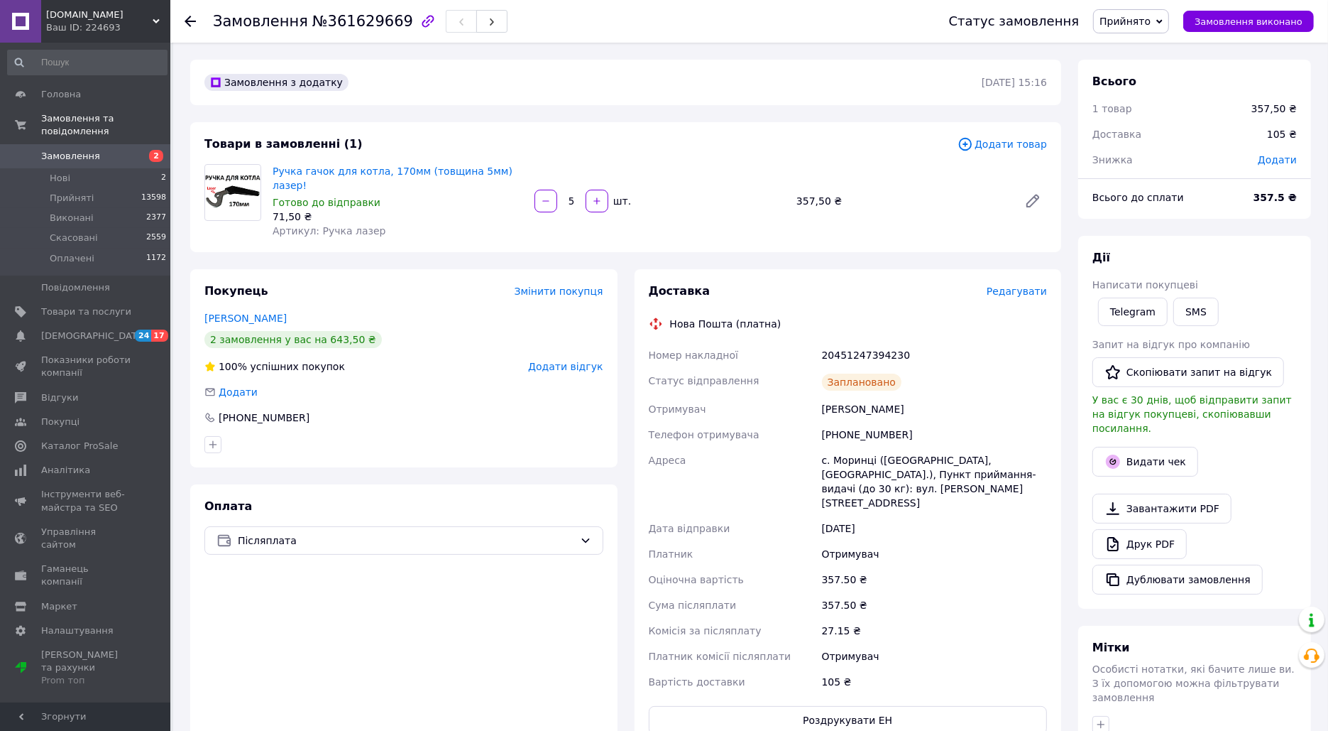
click at [918, 269] on div "Доставка Редагувати Нова Пошта (платна) Номер накладної 20451247394230 Статус в…" at bounding box center [848, 508] width 427 height 479
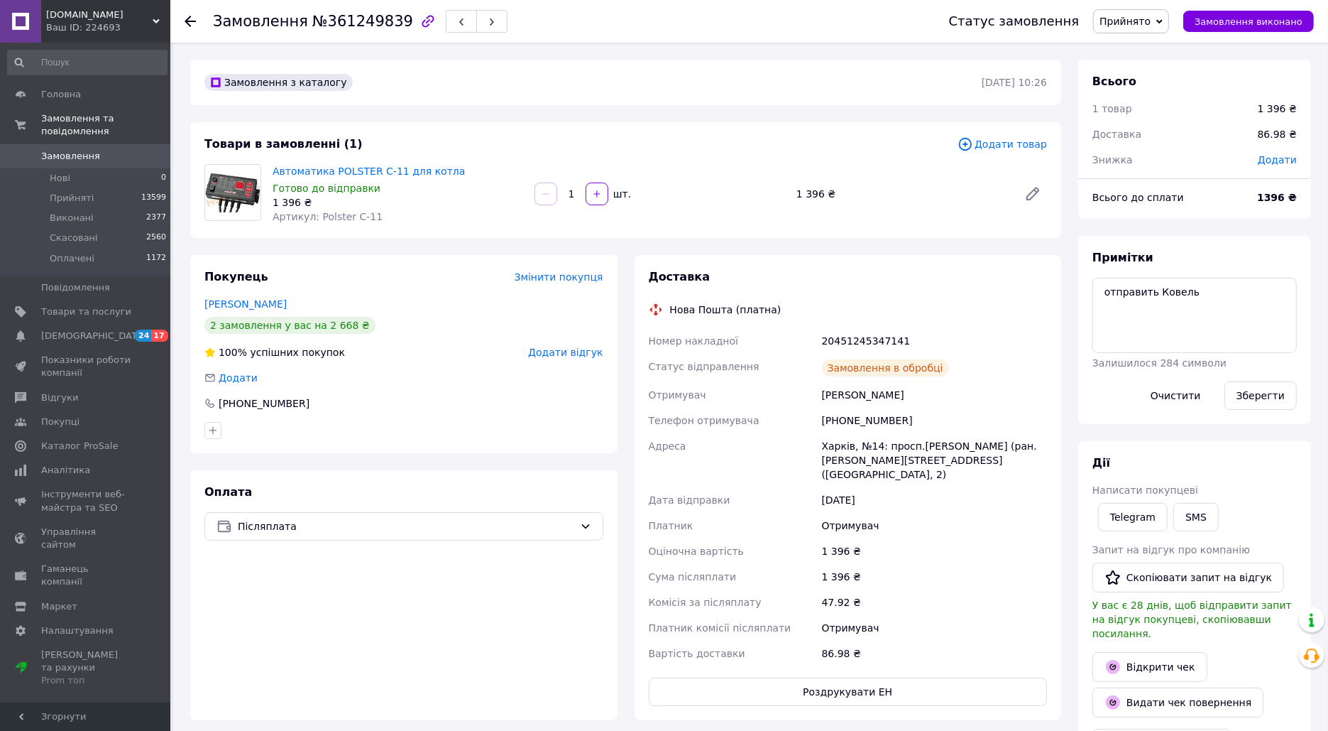
scroll to position [20, 0]
